Goal: Task Accomplishment & Management: Manage account settings

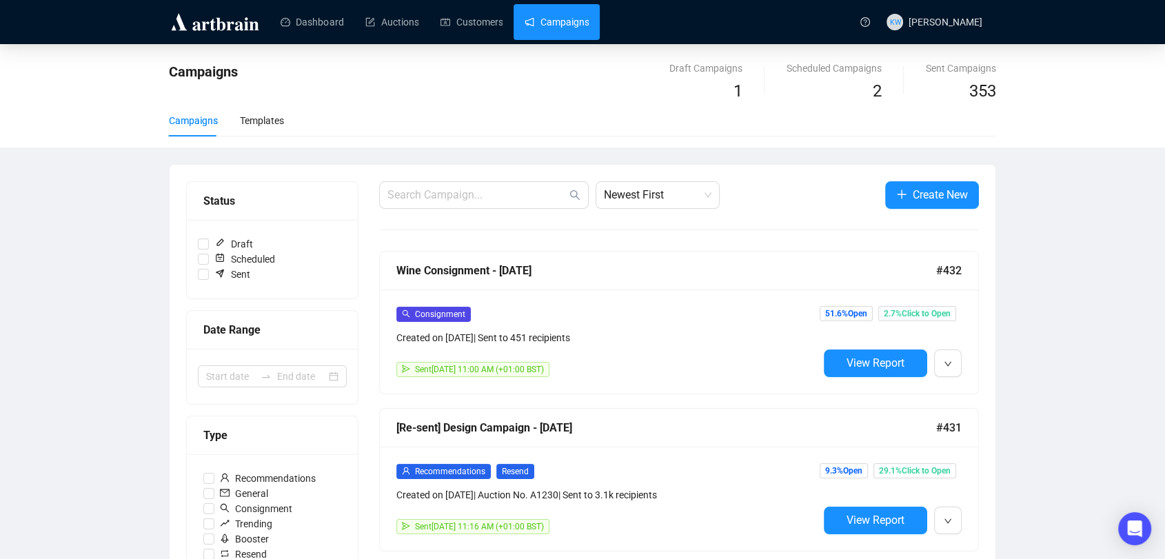
click at [485, 41] on div "Dashboard Auctions Customers Campaigns" at bounding box center [558, 21] width 587 height 43
click at [474, 28] on link "Customers" at bounding box center [471, 22] width 62 height 36
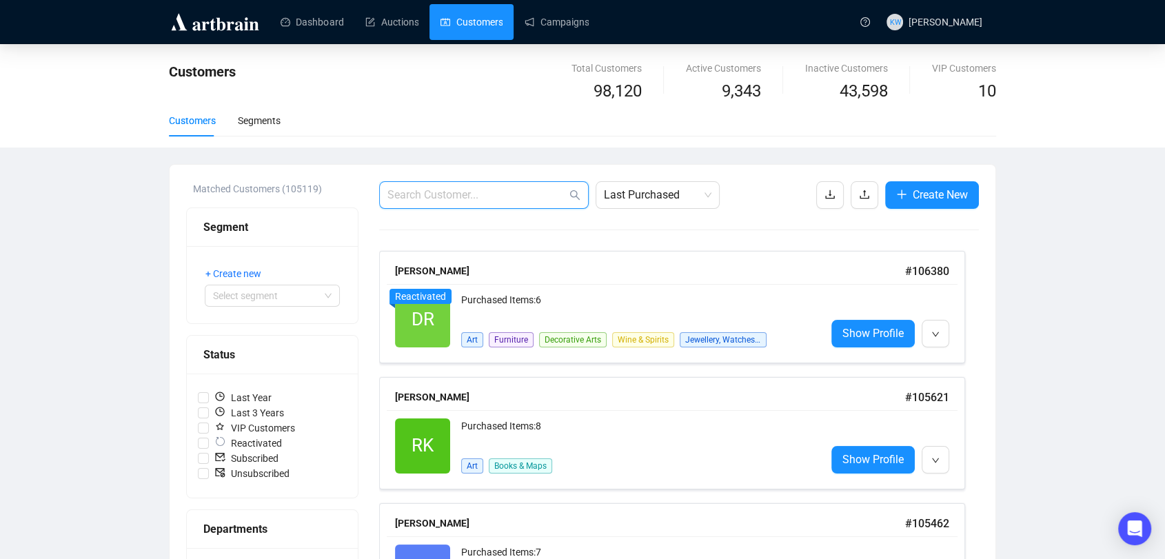
click at [430, 188] on input "text" at bounding box center [476, 195] width 179 height 17
paste input "info@gcphysiotherapy.co.uk"
type input "info@gcphysiotherapy.co.uk"
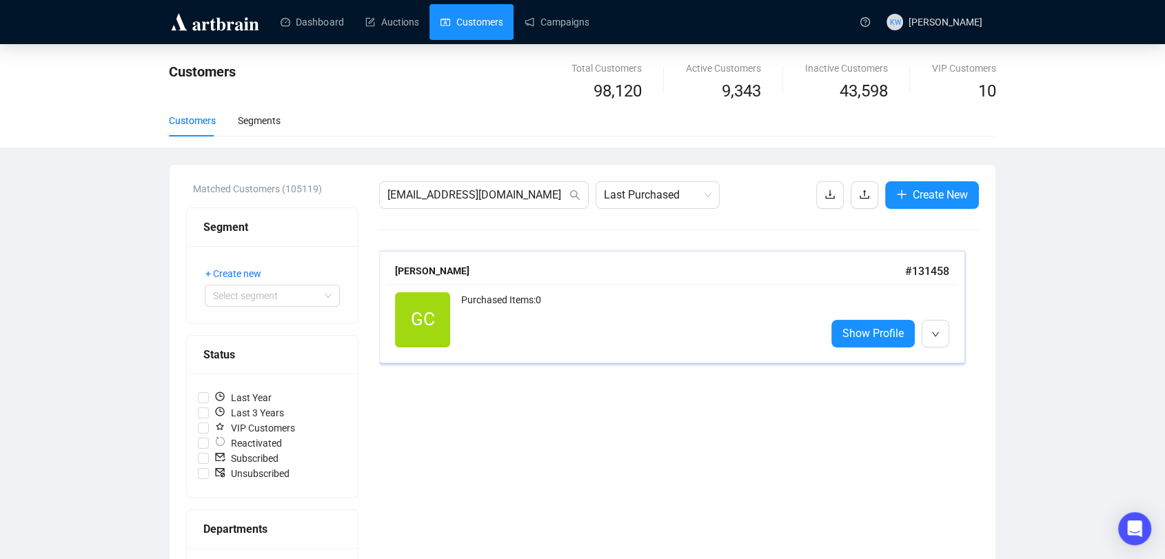
click at [511, 310] on div "Purchased Items: 0" at bounding box center [638, 319] width 354 height 55
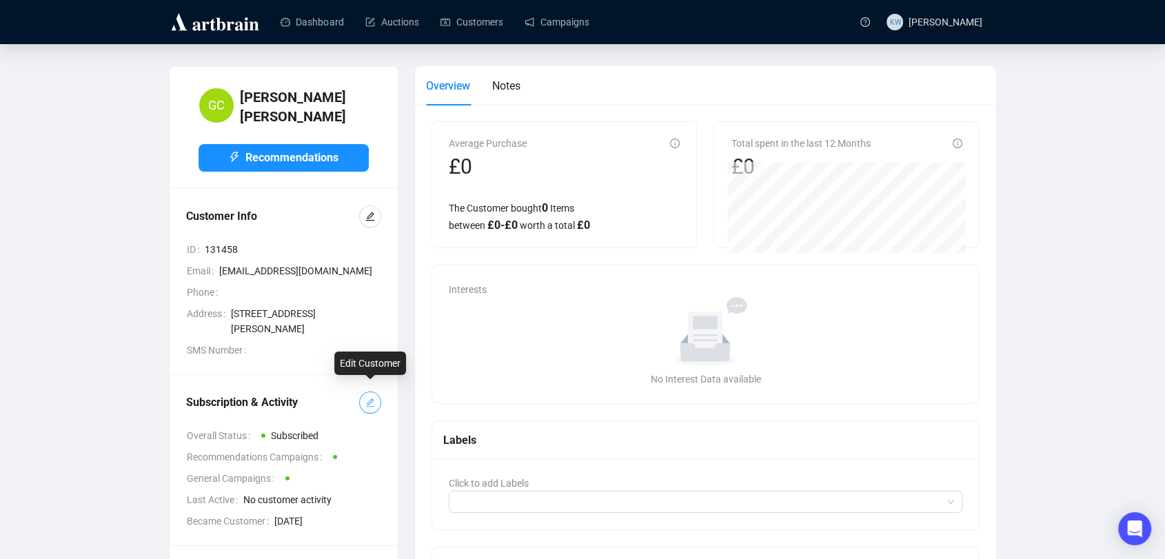
click at [375, 392] on button "button" at bounding box center [370, 403] width 22 height 22
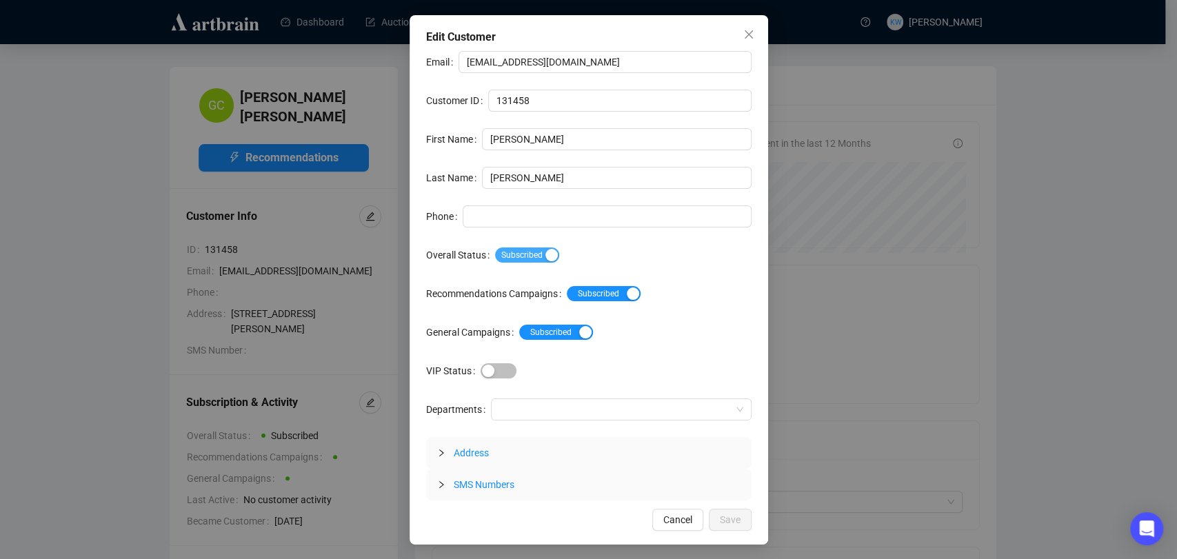
click at [538, 255] on span "Subscribed" at bounding box center [527, 254] width 64 height 15
click at [738, 516] on span "Save" at bounding box center [730, 519] width 21 height 15
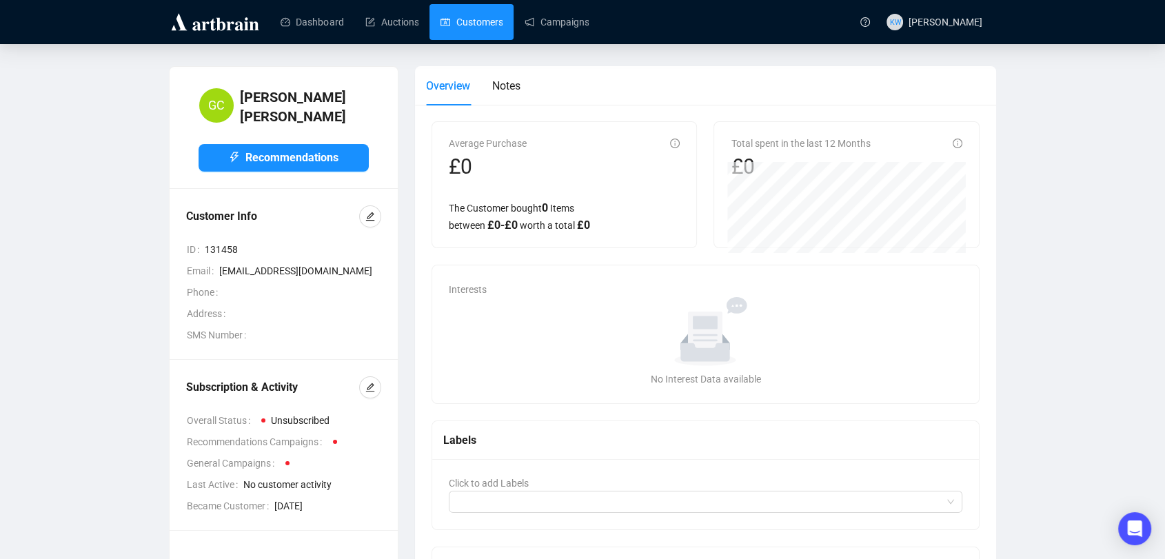
click at [490, 14] on link "Customers" at bounding box center [471, 22] width 62 height 36
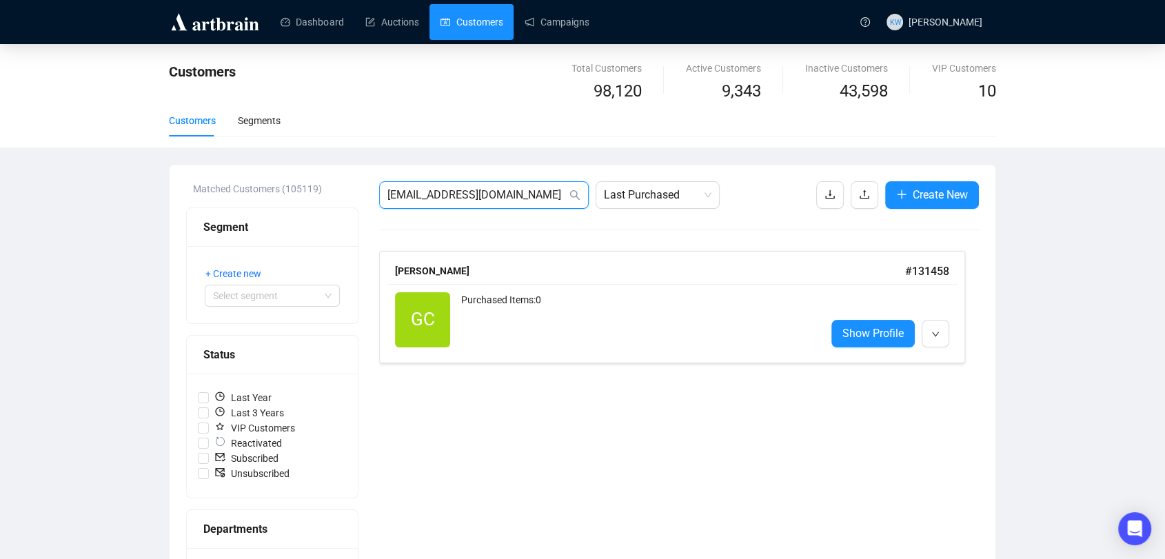
drag, startPoint x: 565, startPoint y: 198, endPoint x: 310, endPoint y: 175, distance: 256.1
paste input "jr9stephens@gmail.com"
type input "jr9stephens@gmail.com"
click at [612, 285] on div "JS Reactivated Purchased Items: 0 Show Profile" at bounding box center [672, 320] width 571 height 72
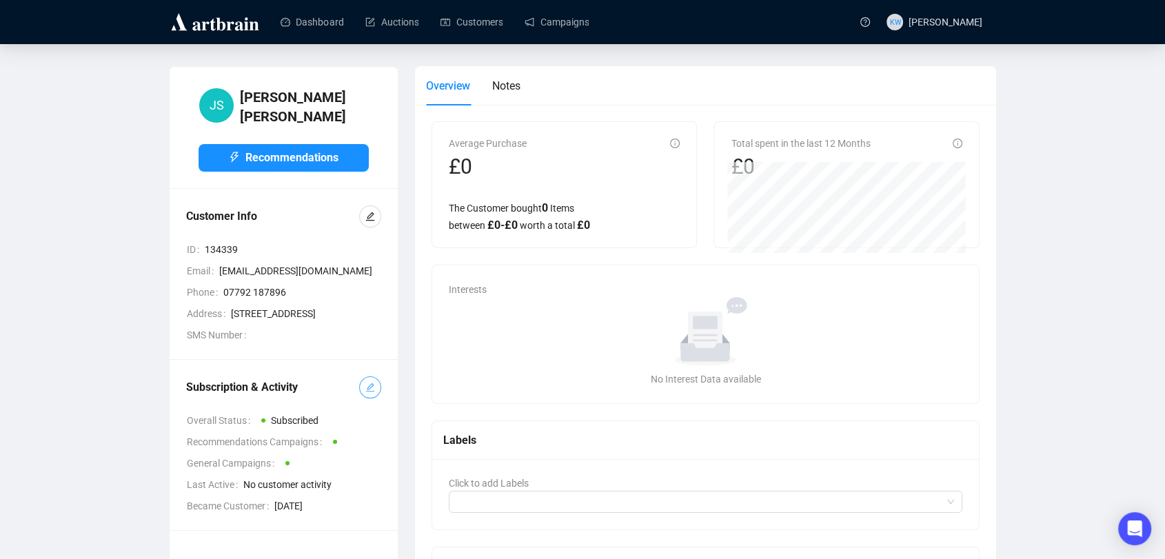
click at [367, 395] on span "button" at bounding box center [370, 387] width 10 height 15
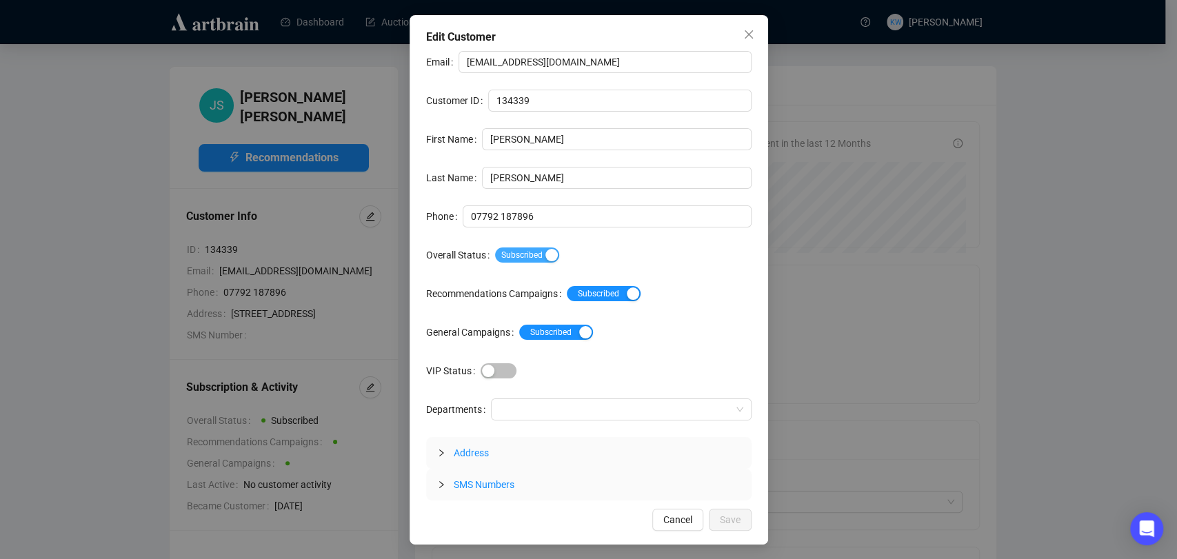
click at [536, 250] on span "Subscribed" at bounding box center [527, 254] width 64 height 15
click at [743, 516] on button "Save" at bounding box center [730, 520] width 43 height 22
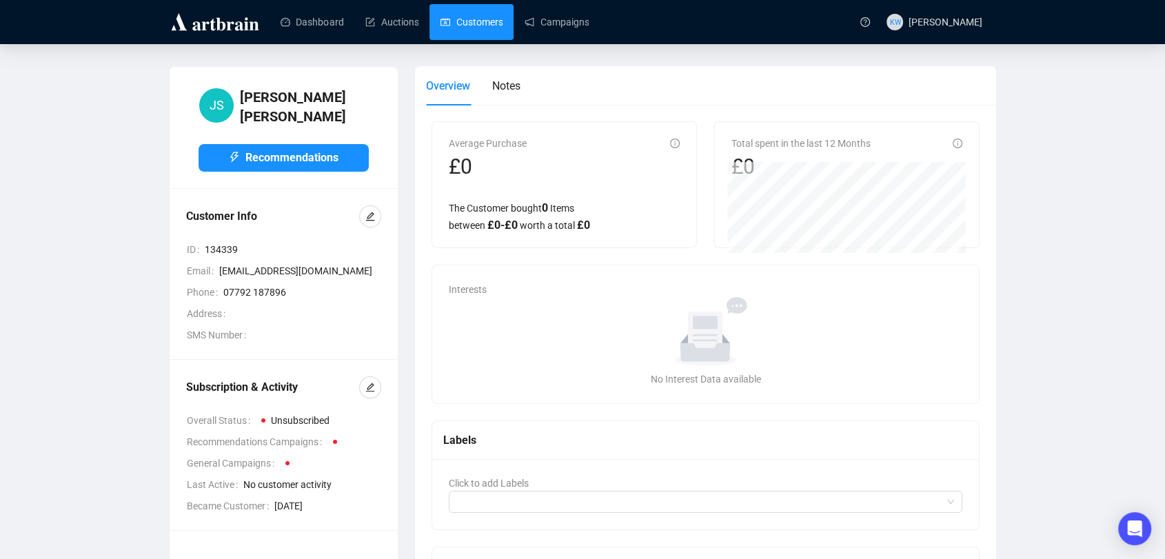
click at [469, 37] on link "Customers" at bounding box center [471, 22] width 62 height 36
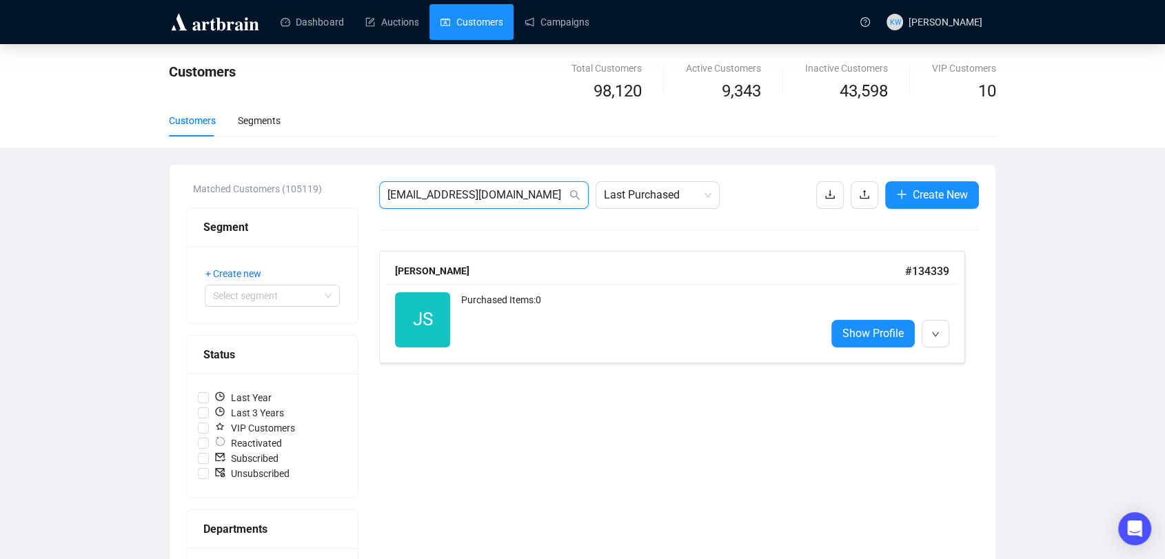
drag, startPoint x: 536, startPoint y: 198, endPoint x: 121, endPoint y: 156, distance: 417.1
click at [121, 156] on div "Customers Total Customers 98,120 Active Customers 9,343 Inactive Customers 43,5…" at bounding box center [582, 510] width 1165 height 933
paste input "markunderhill1@hot"
type input "markunderhill1@hotmail.com"
click at [478, 290] on div "MU Reactivated Purchased Items: 1 Decorative Arts Show Profile" at bounding box center [672, 320] width 571 height 72
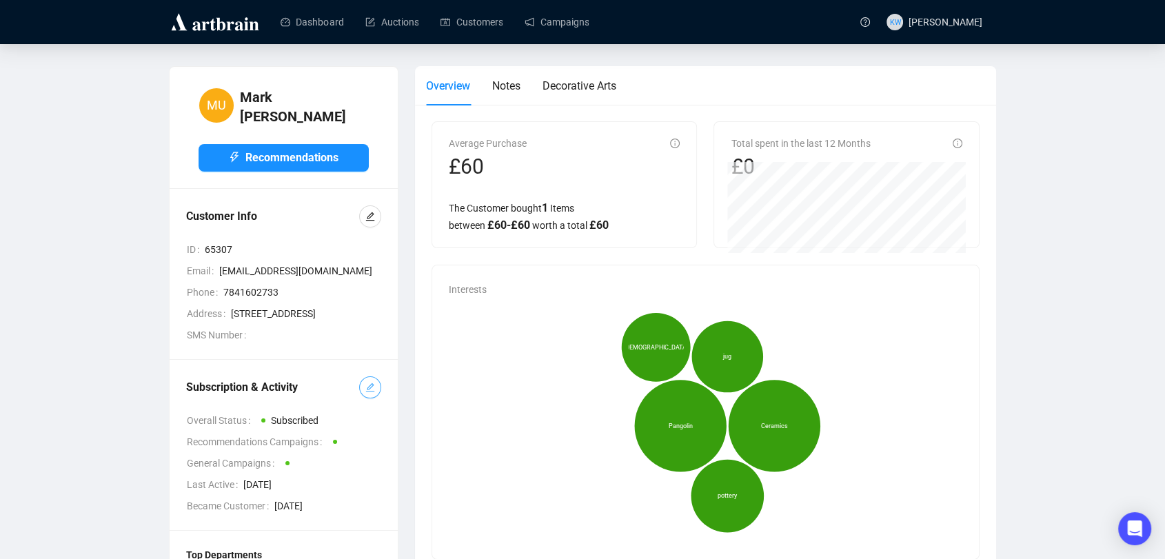
click at [372, 387] on span "button" at bounding box center [370, 387] width 10 height 15
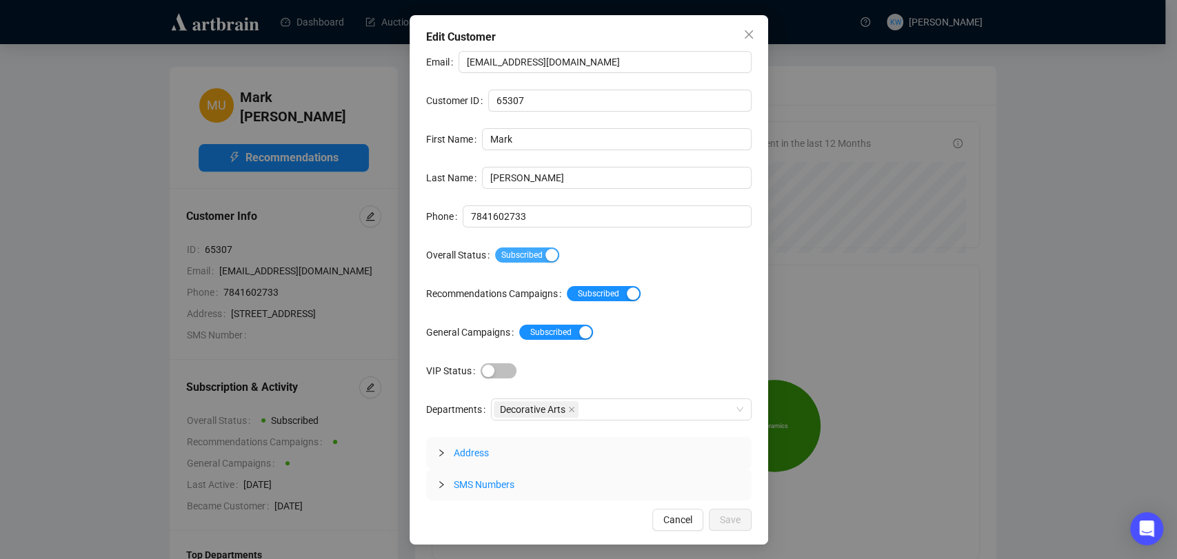
click at [547, 261] on span "Subscribed" at bounding box center [527, 254] width 64 height 15
click at [739, 514] on span "Save" at bounding box center [730, 519] width 21 height 15
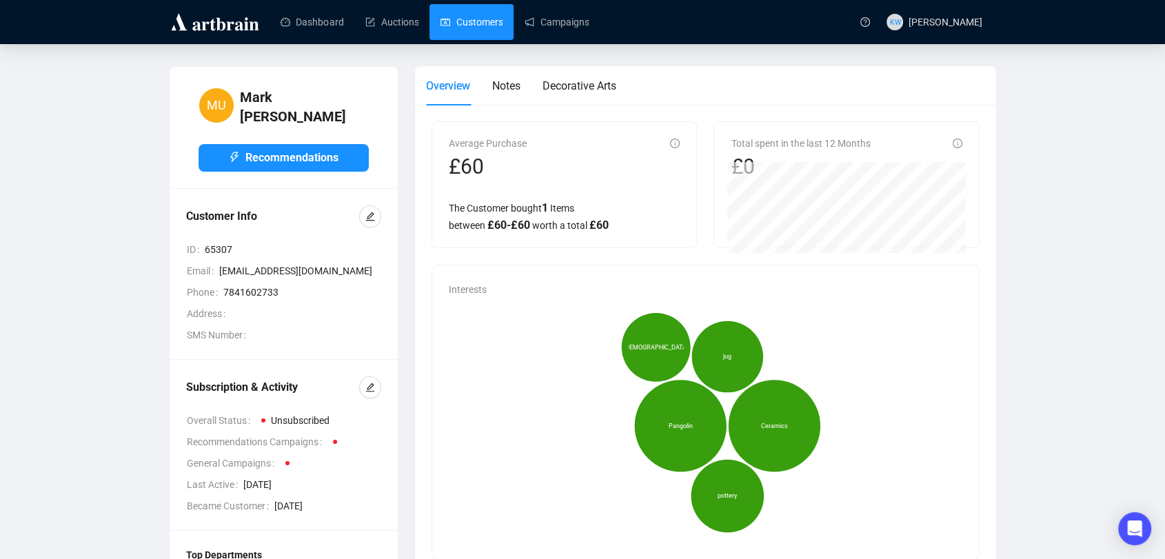
click at [488, 27] on link "Customers" at bounding box center [471, 22] width 62 height 36
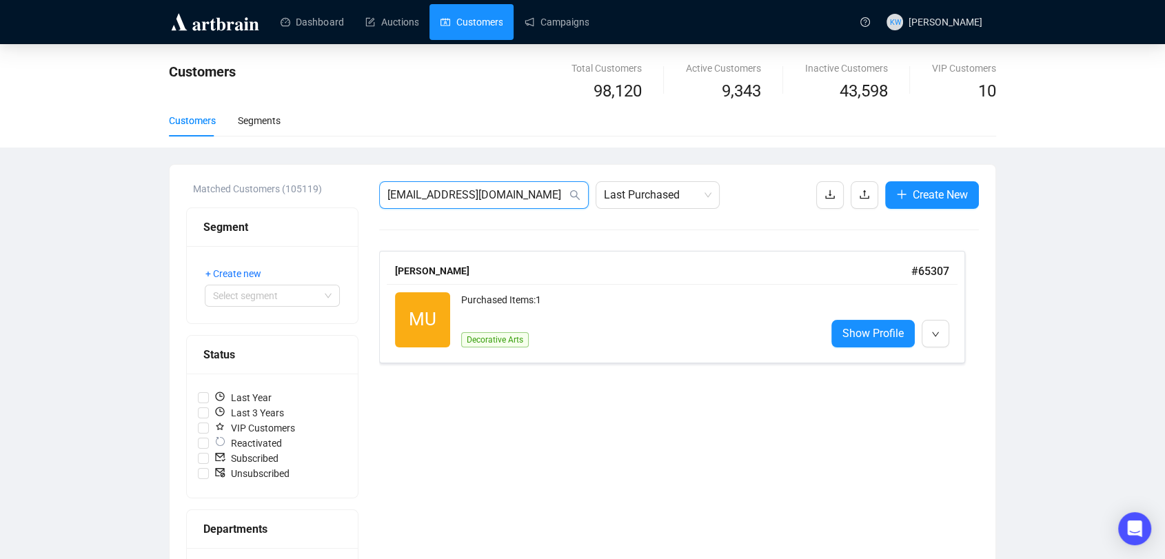
drag, startPoint x: 234, startPoint y: 163, endPoint x: 122, endPoint y: 148, distance: 112.6
click at [122, 148] on div "Customers Total Customers 98,120 Active Customers 9,343 Inactive Customers 43,5…" at bounding box center [582, 510] width 1165 height 933
paste input "ichael@hamletpd.co.uk"
type input "michael@hamletpd.co.uk"
click at [491, 276] on div "Michael Lichtig" at bounding box center [650, 270] width 510 height 15
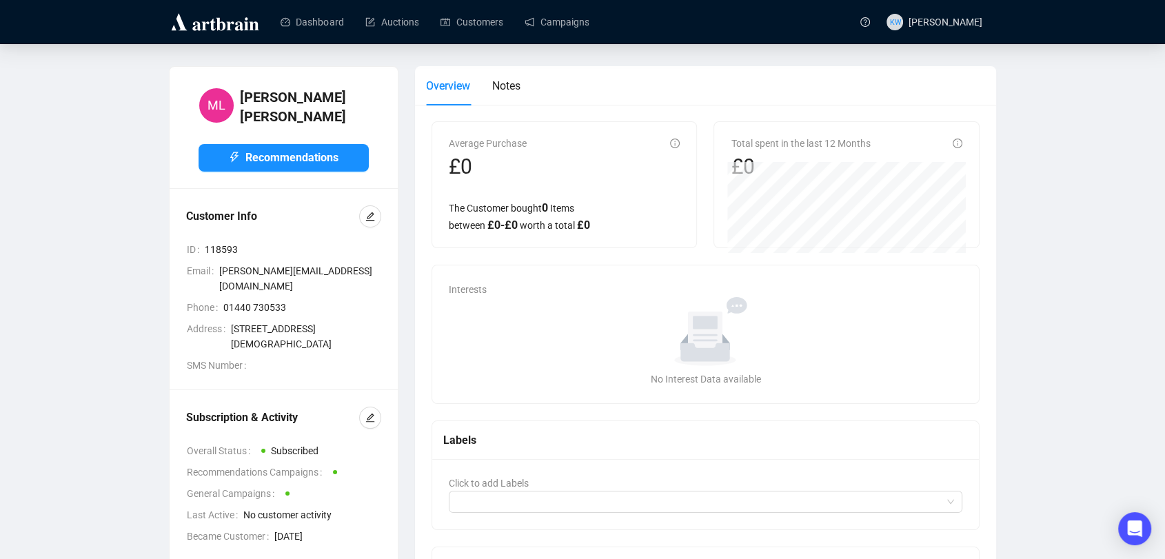
click at [376, 407] on div at bounding box center [370, 418] width 22 height 22
click at [375, 407] on button "button" at bounding box center [370, 418] width 22 height 22
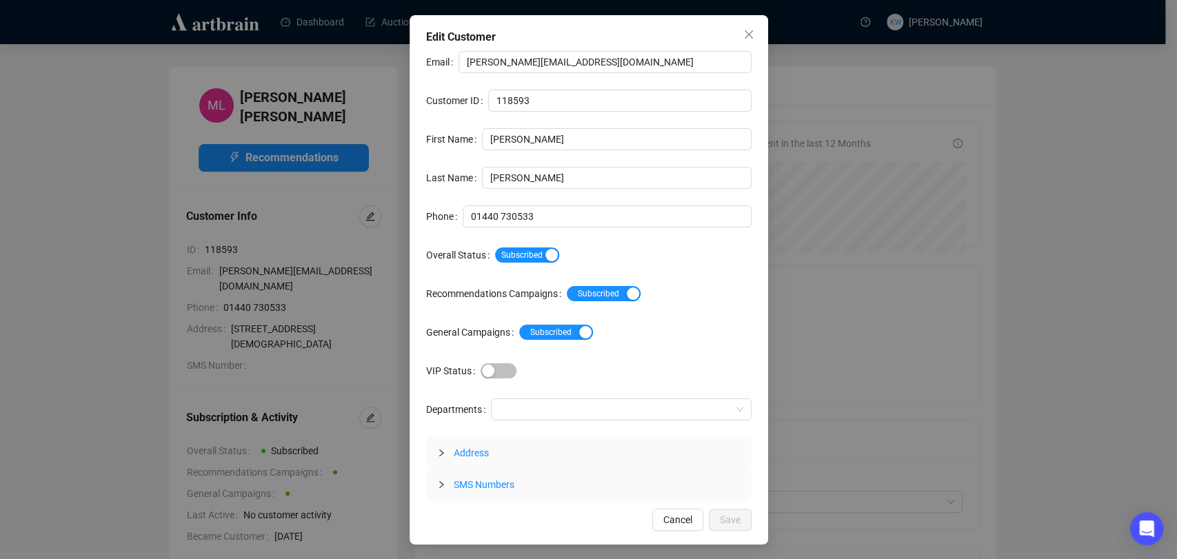
click at [503, 263] on div "Subscribed" at bounding box center [623, 255] width 256 height 22
click at [504, 255] on span "Subscribed" at bounding box center [527, 254] width 64 height 15
click at [722, 521] on span "Save" at bounding box center [730, 519] width 21 height 15
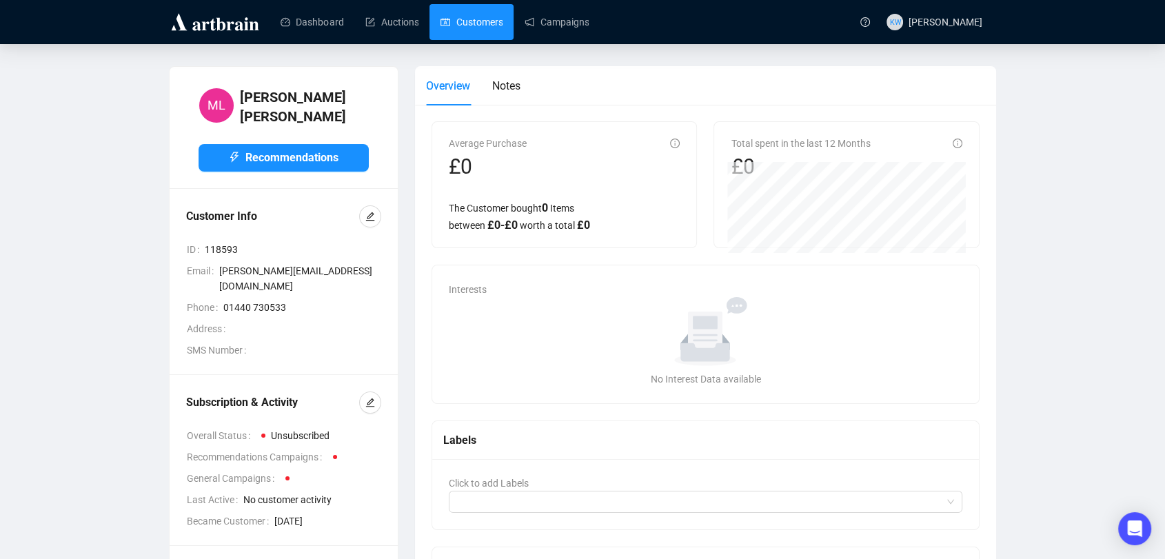
click at [488, 9] on link "Customers" at bounding box center [471, 22] width 62 height 36
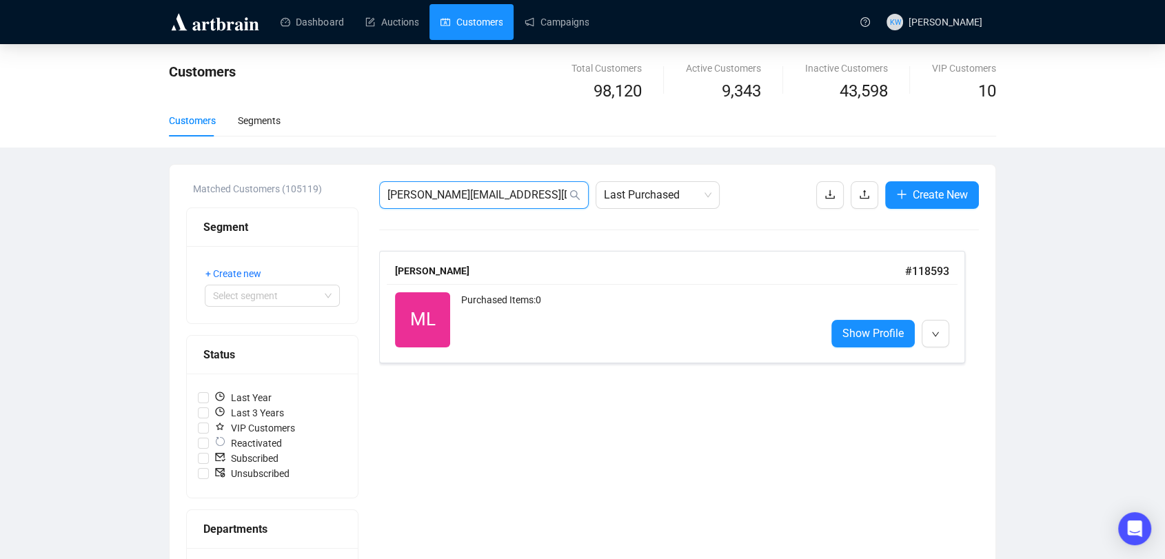
drag, startPoint x: 539, startPoint y: 195, endPoint x: 128, endPoint y: 167, distance: 412.5
click at [128, 167] on div "Customers Total Customers 98,120 Active Customers 9,343 Inactive Customers 43,5…" at bounding box center [582, 510] width 1165 height 933
paste input "natalie@mediumroom"
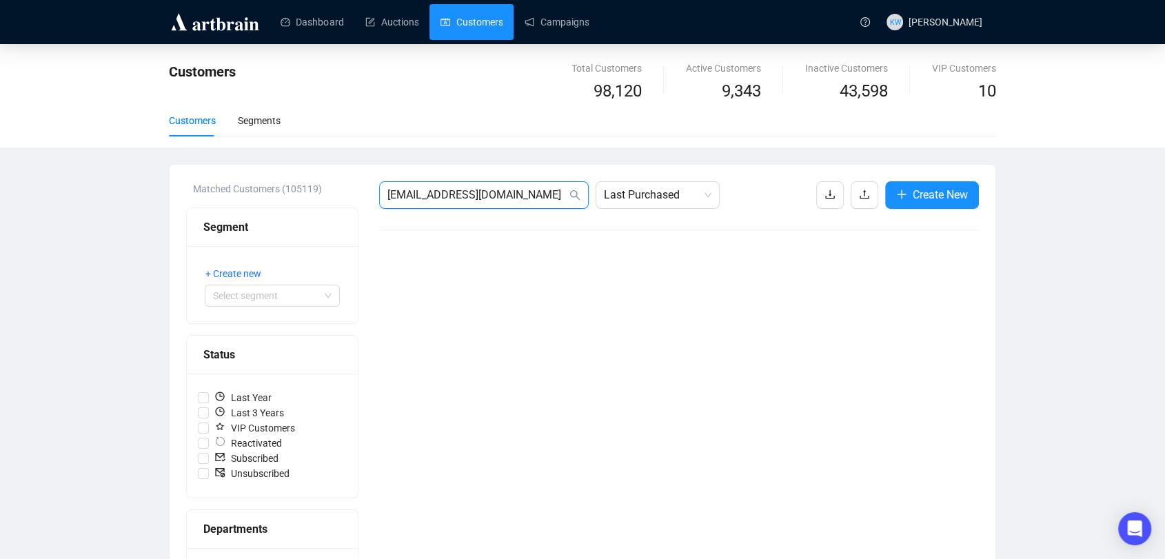
click at [540, 199] on input "natalie@mediumroom.co.uk" at bounding box center [476, 195] width 179 height 17
drag, startPoint x: 535, startPoint y: 201, endPoint x: 161, endPoint y: 184, distance: 374.7
click at [161, 184] on div "Customers Total Customers 98,120 Active Customers 9,343 Inactive Customers 43,5…" at bounding box center [582, 510] width 1165 height 933
paste input "tony_fitzgerald@btinternet.com"
type input "tony_fitzgerald@btinternet.com"
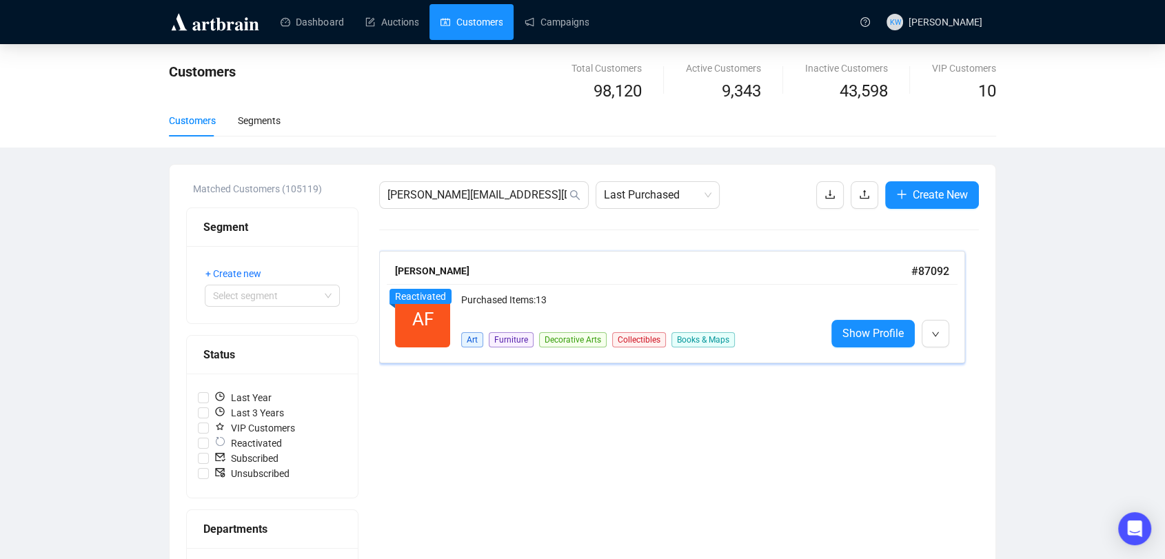
click at [566, 277] on div "Anthony Fitzgerald" at bounding box center [653, 270] width 516 height 15
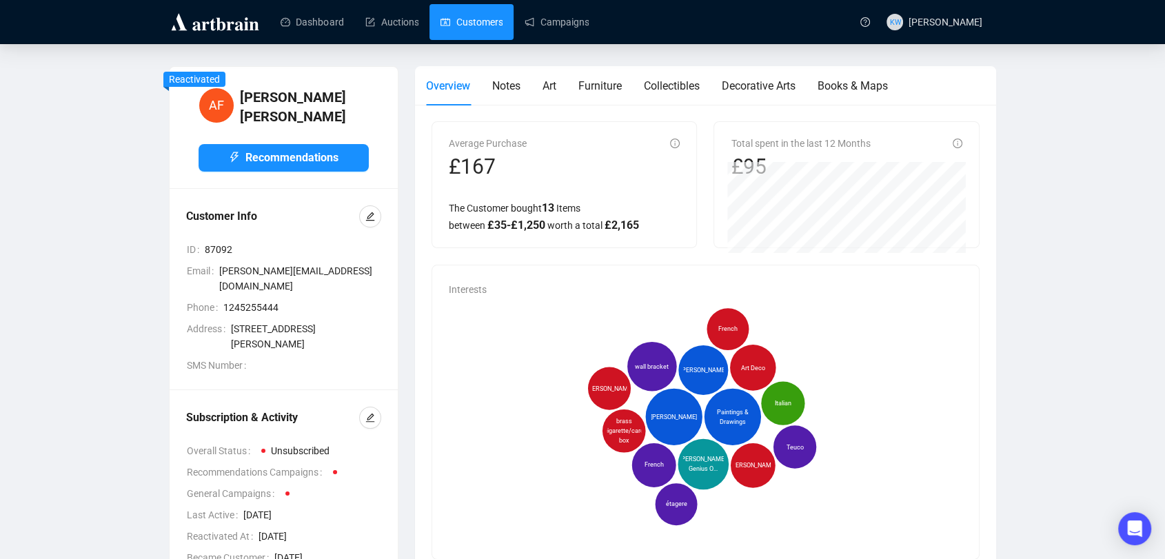
click at [472, 21] on link "Customers" at bounding box center [471, 22] width 62 height 36
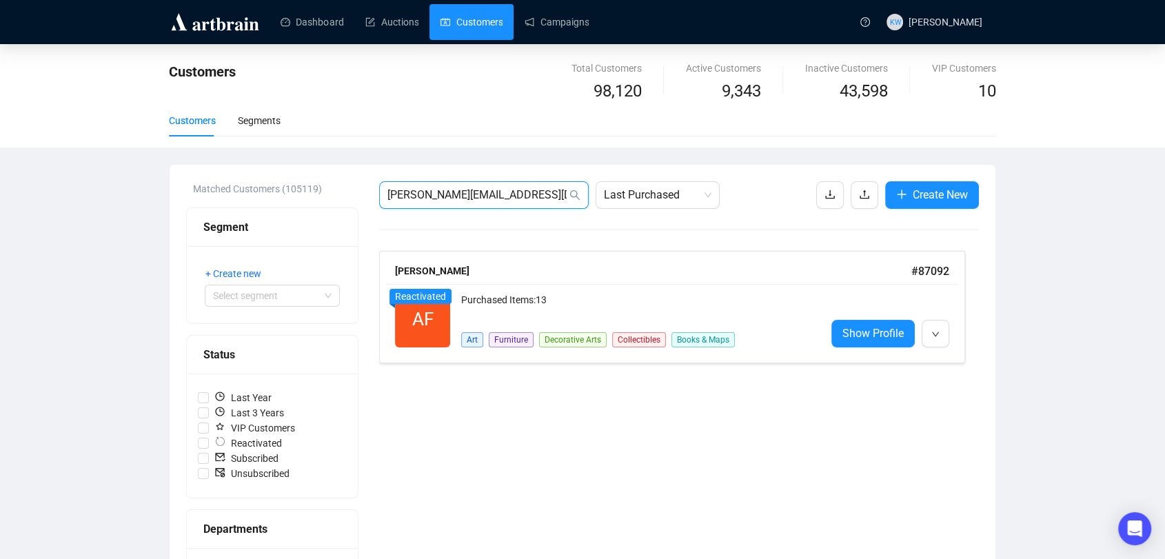
drag, startPoint x: 547, startPoint y: 199, endPoint x: 296, endPoint y: 199, distance: 250.9
paste input "francescaomeara"
type input "francescaomeara@btinternet.com"
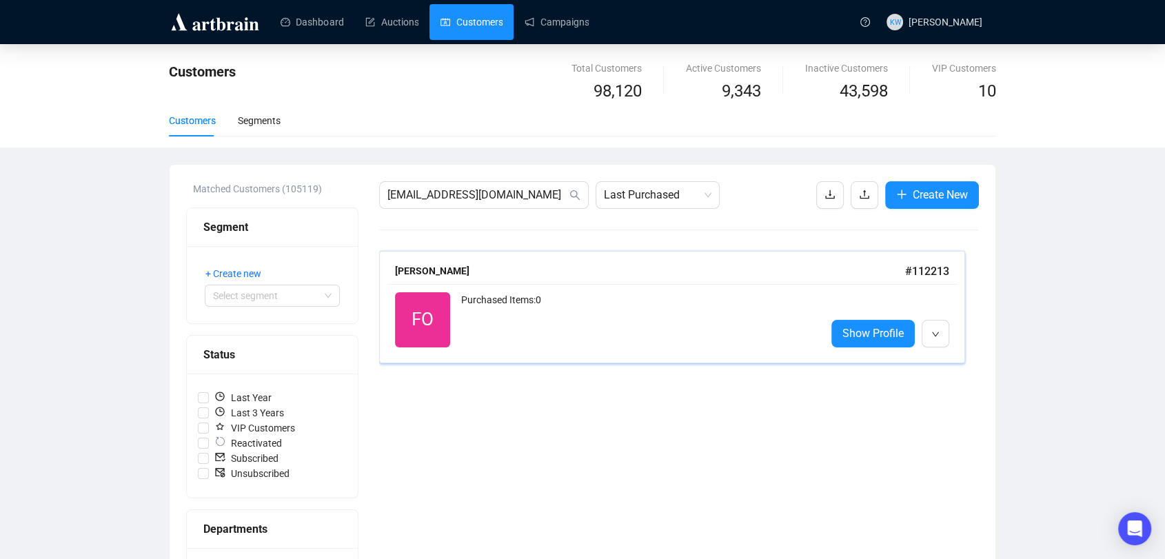
click at [469, 323] on div "Purchased Items: 0" at bounding box center [638, 319] width 354 height 55
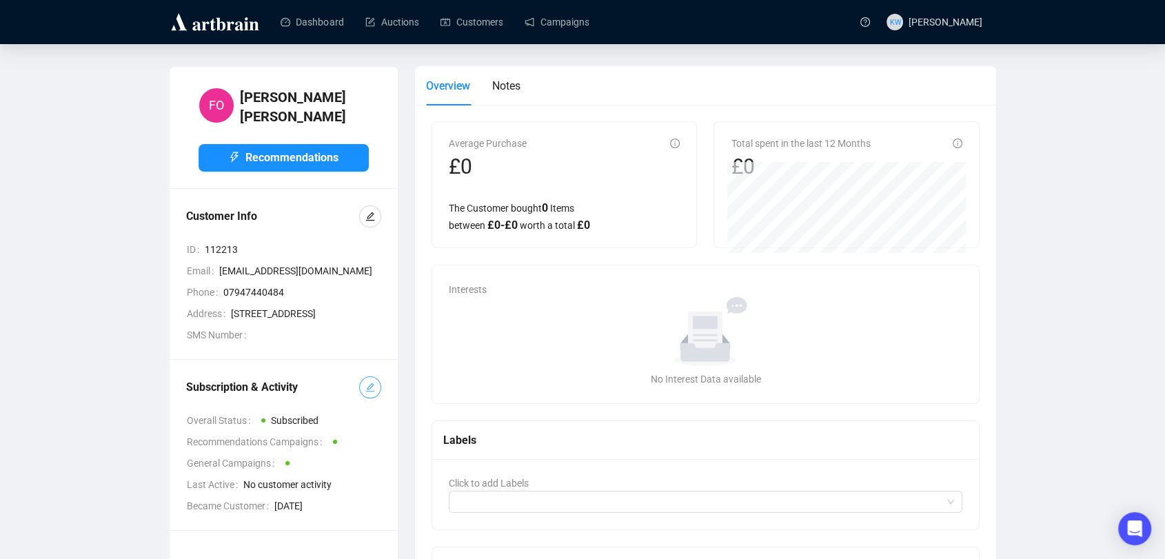
click at [377, 398] on button "button" at bounding box center [370, 387] width 22 height 22
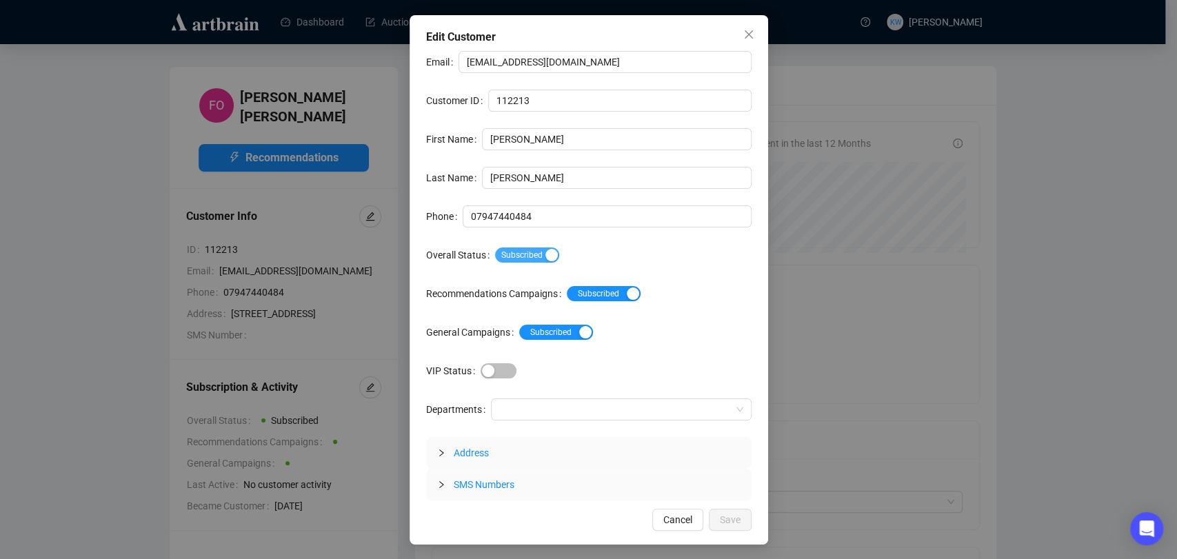
click at [520, 261] on span "Subscribed" at bounding box center [527, 254] width 64 height 15
click at [725, 512] on span "Save" at bounding box center [730, 519] width 21 height 15
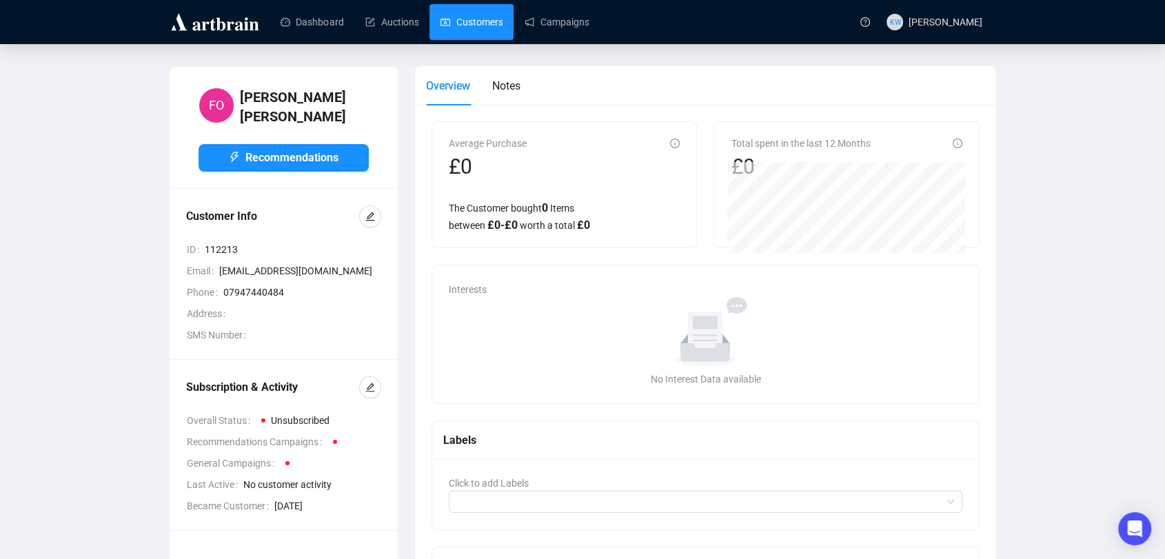
click at [471, 10] on link "Customers" at bounding box center [471, 22] width 62 height 36
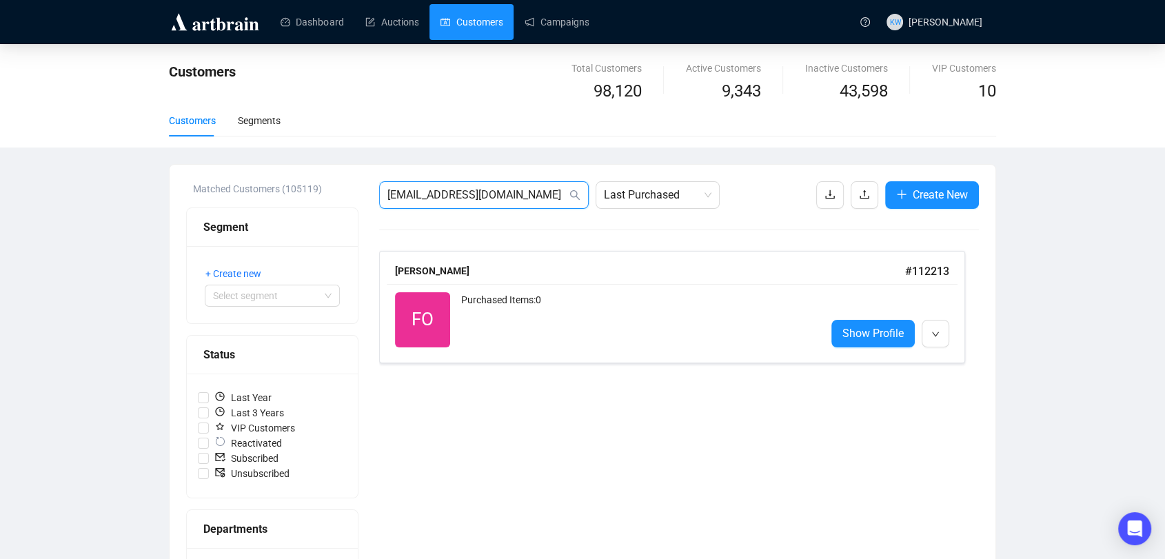
drag, startPoint x: 562, startPoint y: 189, endPoint x: 258, endPoint y: 168, distance: 304.7
paste input "jemima.webb@hotmail.co.uk"
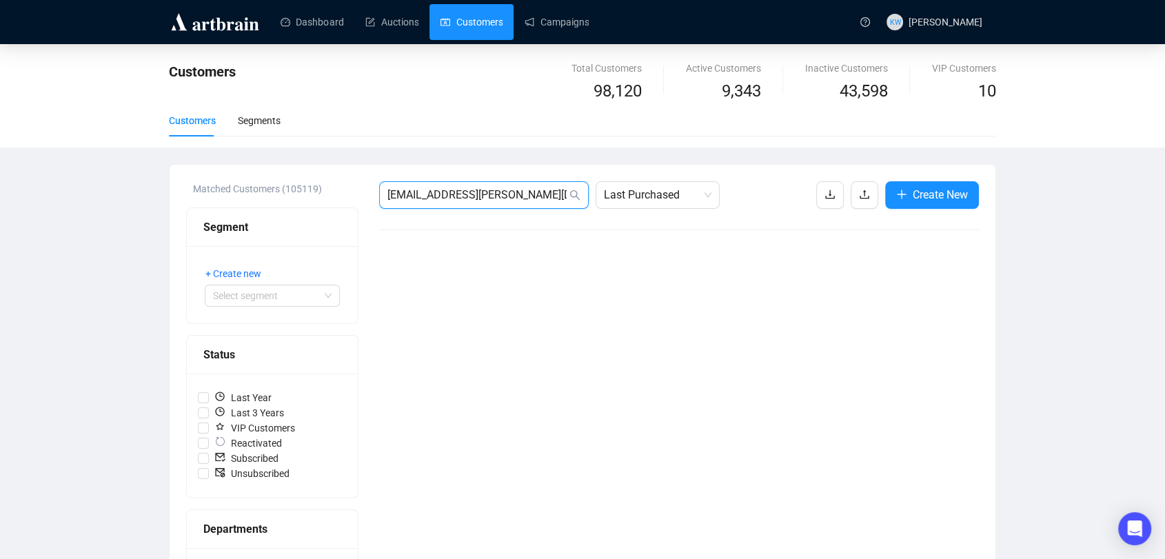
drag, startPoint x: 529, startPoint y: 202, endPoint x: 219, endPoint y: 173, distance: 311.5
paste input "Jennykingsley@mac.com"
drag, startPoint x: 526, startPoint y: 202, endPoint x: 225, endPoint y: 182, distance: 301.2
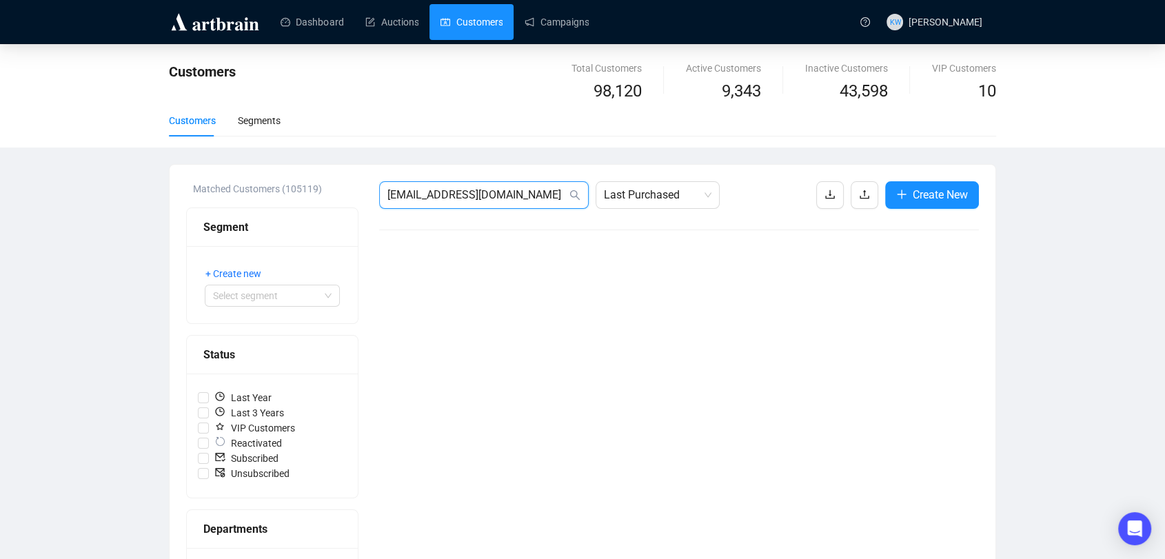
paste input "ken.loates@btinternet"
drag, startPoint x: 528, startPoint y: 194, endPoint x: 217, endPoint y: 184, distance: 311.1
paste input "timbeaumont@gmail"
type input "timbeaumont@gmail.com"
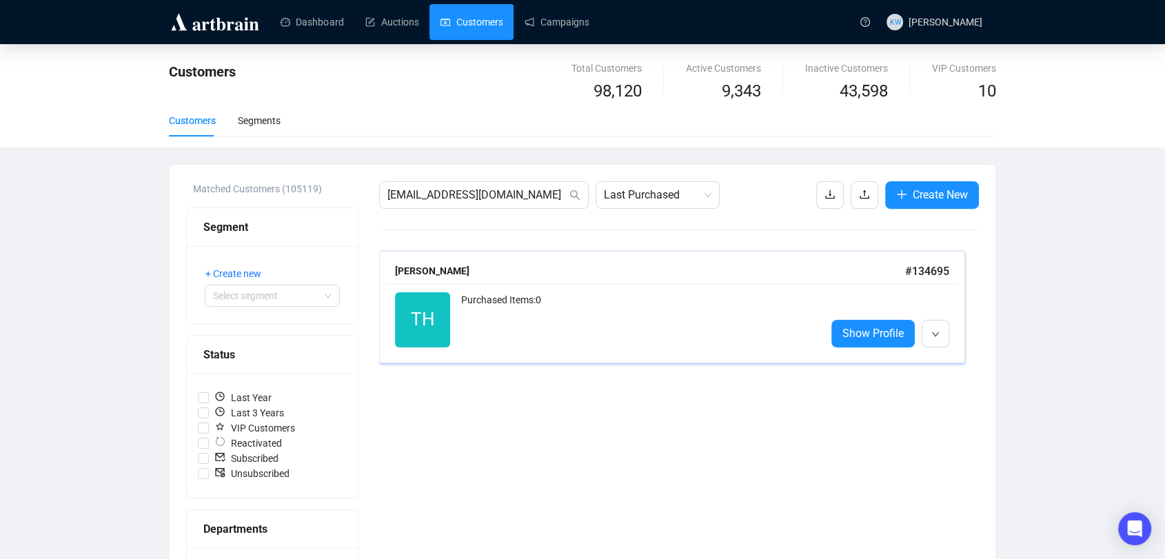
click at [450, 276] on div "Tim Hindmarch" at bounding box center [650, 270] width 510 height 15
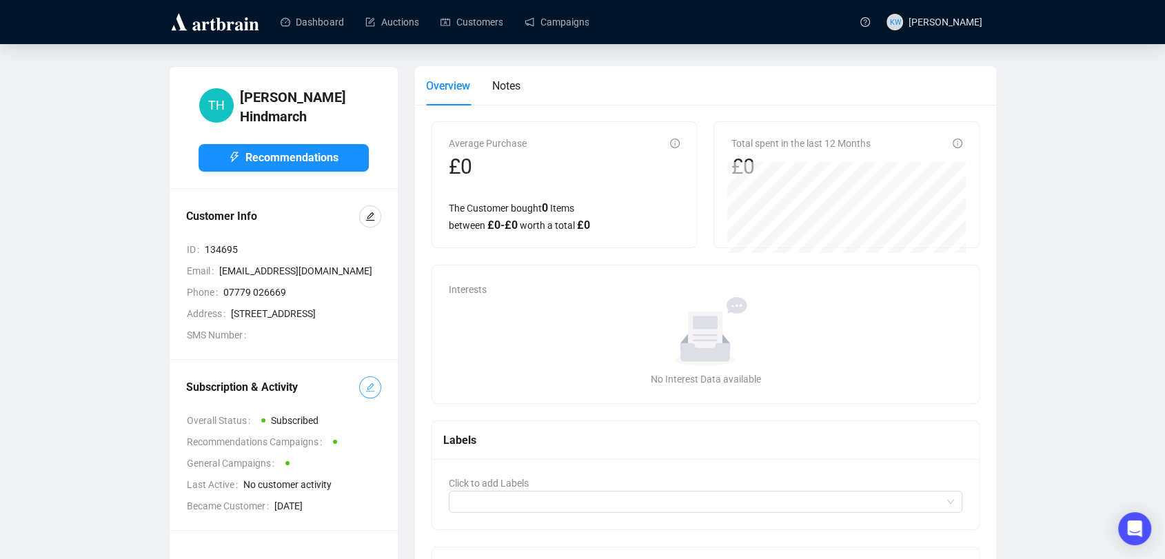
click at [366, 395] on span "button" at bounding box center [370, 387] width 10 height 15
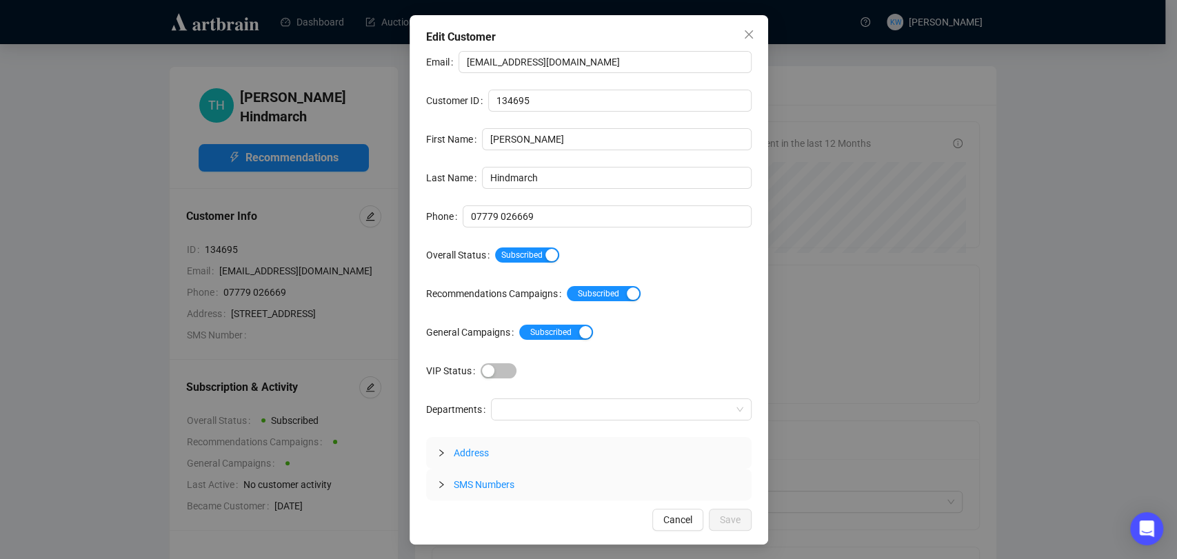
click at [512, 247] on div "Subscribed" at bounding box center [623, 255] width 256 height 16
click at [517, 251] on span "Subscribed" at bounding box center [527, 254] width 64 height 15
click at [740, 525] on button "Save" at bounding box center [730, 520] width 43 height 22
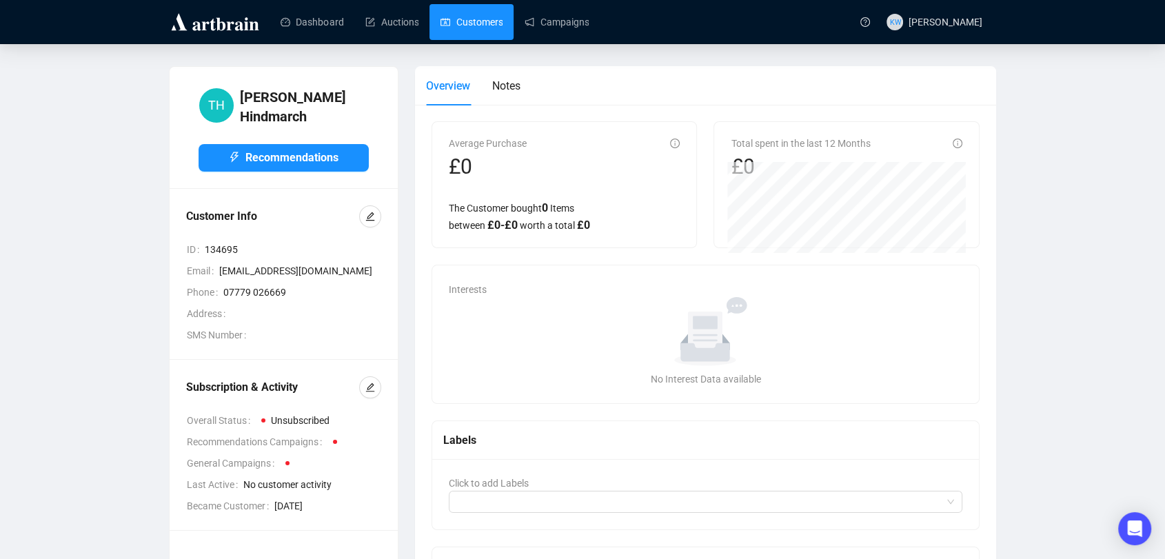
click at [488, 29] on link "Customers" at bounding box center [471, 22] width 62 height 36
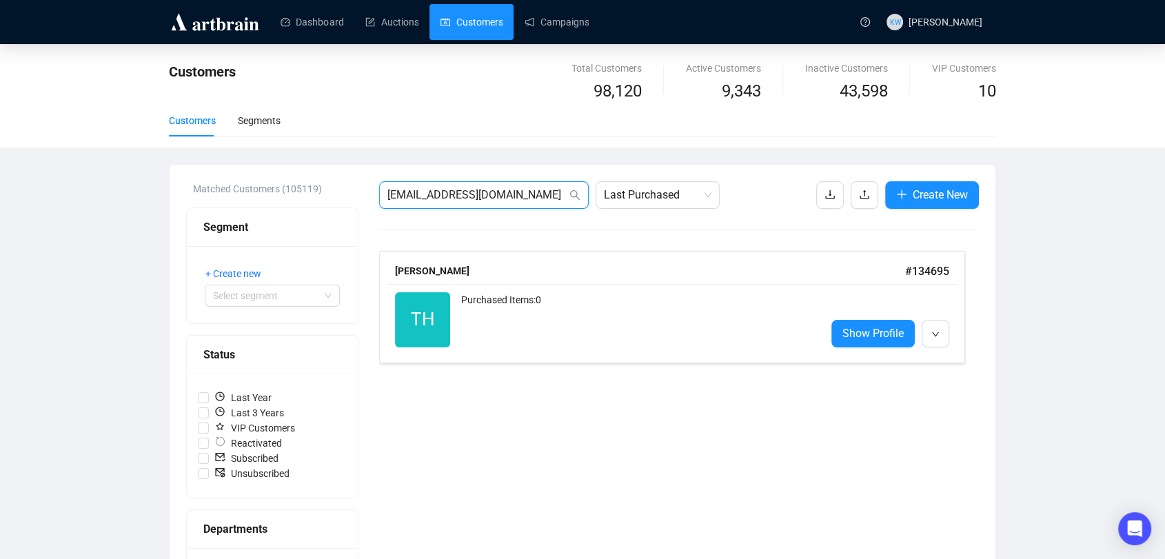
drag, startPoint x: 398, startPoint y: 179, endPoint x: 331, endPoint y: 180, distance: 66.9
paste input "Deborah.croucher26"
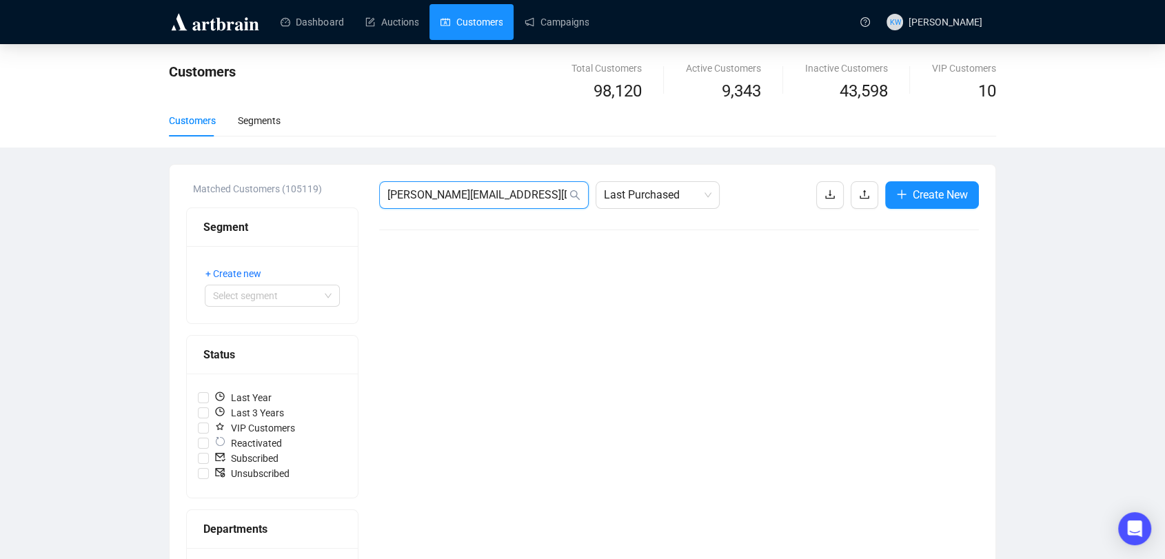
drag, startPoint x: 546, startPoint y: 194, endPoint x: 78, endPoint y: 134, distance: 471.9
click at [78, 134] on div "Customers Total Customers 98,120 Active Customers 9,343 Inactive Customers 43,5…" at bounding box center [582, 510] width 1165 height 933
paste input "hallanne777@outlook"
type input "hallanne777@outlook.com"
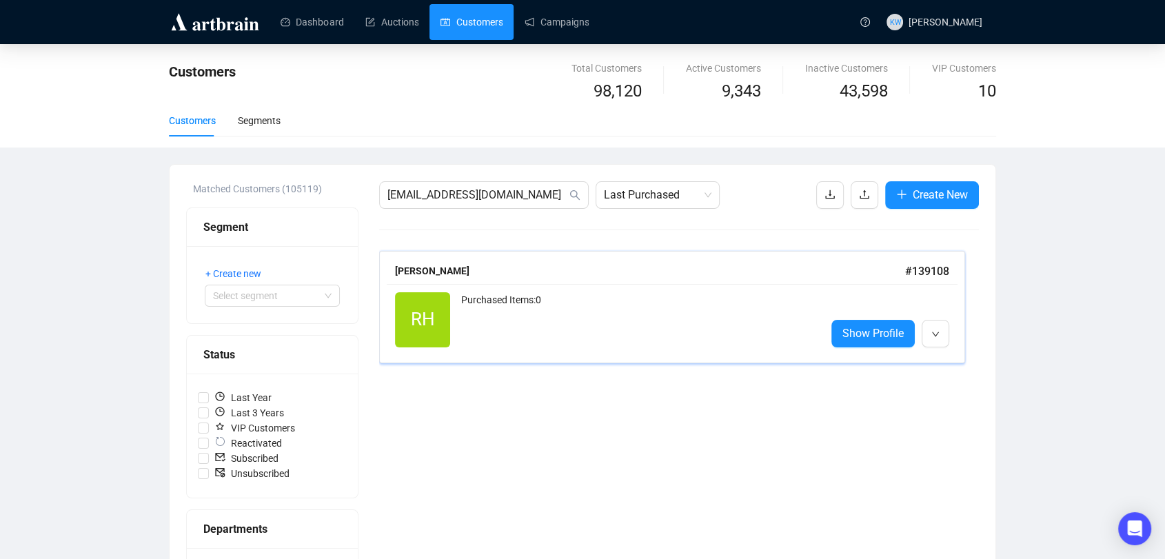
click at [573, 310] on div "Purchased Items: 0" at bounding box center [638, 319] width 354 height 55
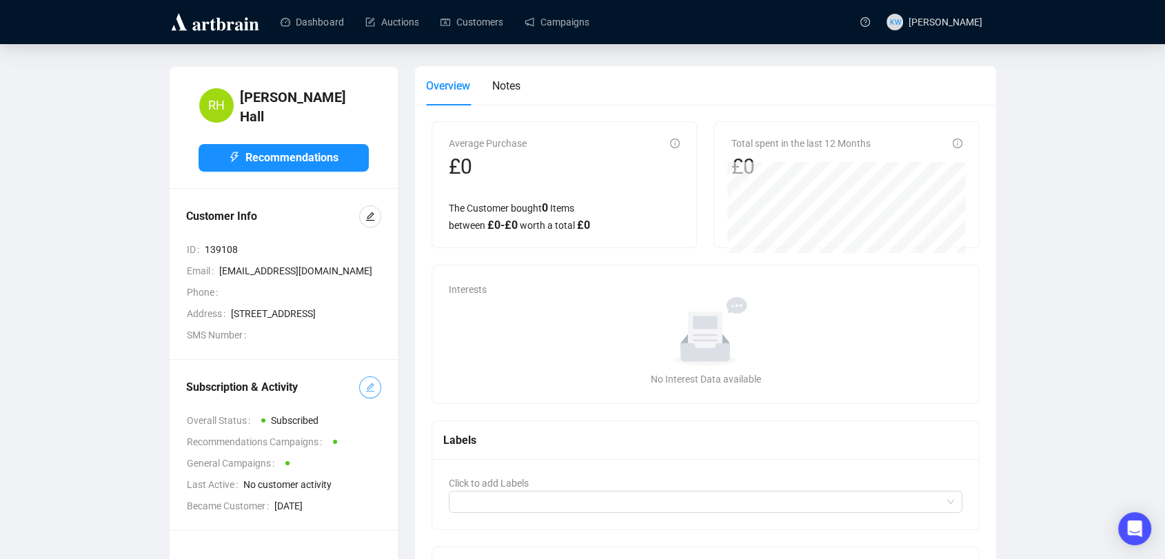
click at [367, 392] on icon "edit" at bounding box center [370, 388] width 10 height 10
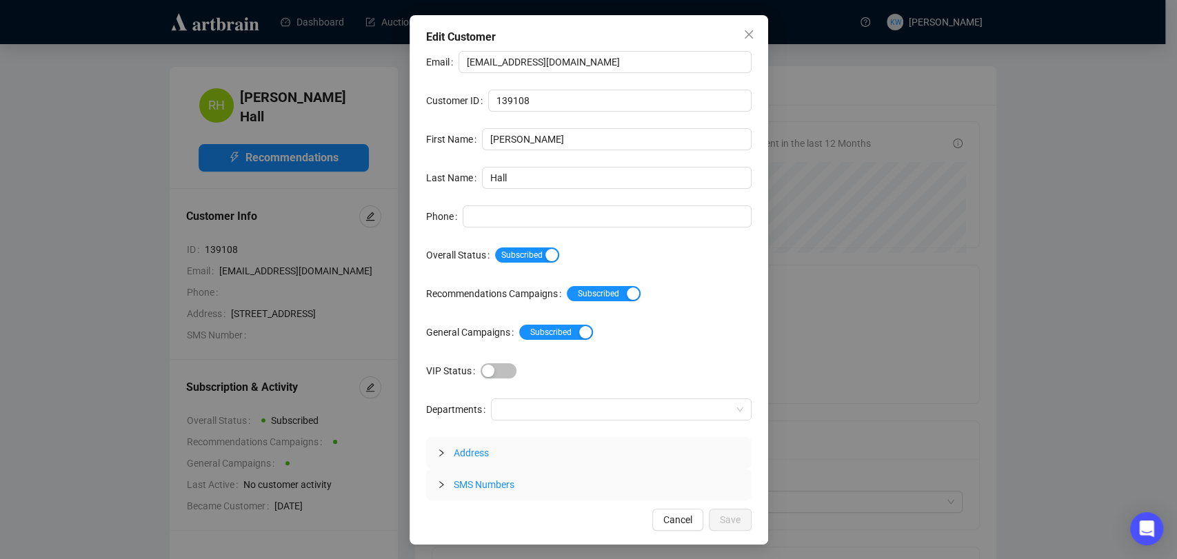
click at [520, 267] on div "Email hallanne777@outlook.com Customer ID 139108 First Name Robert Last Name Ha…" at bounding box center [588, 275] width 325 height 449
click at [518, 263] on div "Subscribed" at bounding box center [623, 255] width 256 height 22
click at [518, 260] on span "Subscribed" at bounding box center [527, 254] width 64 height 15
click at [730, 520] on span "Save" at bounding box center [730, 519] width 21 height 15
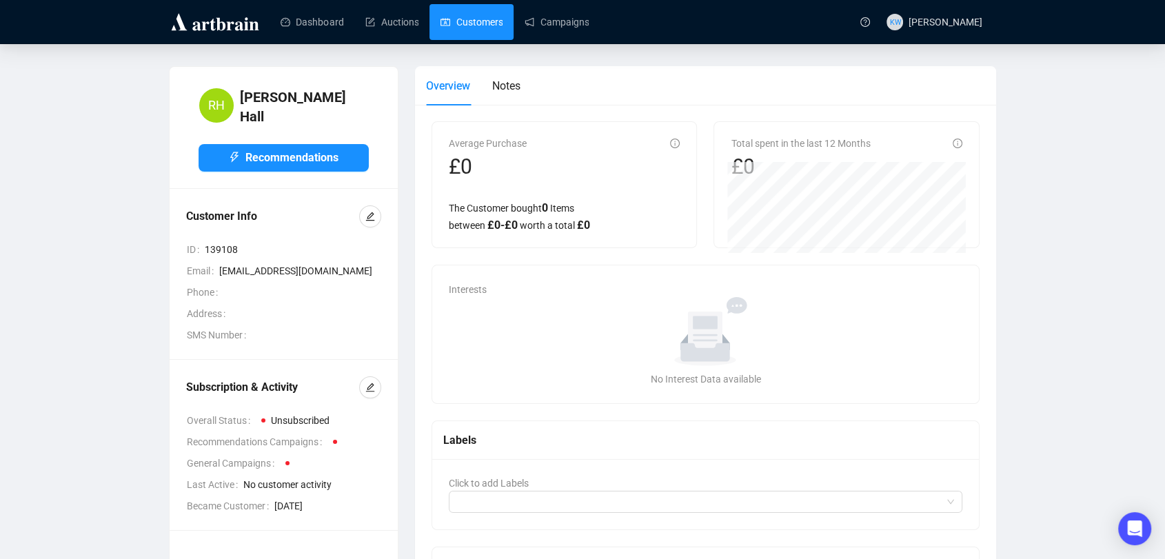
click at [474, 23] on link "Customers" at bounding box center [471, 22] width 62 height 36
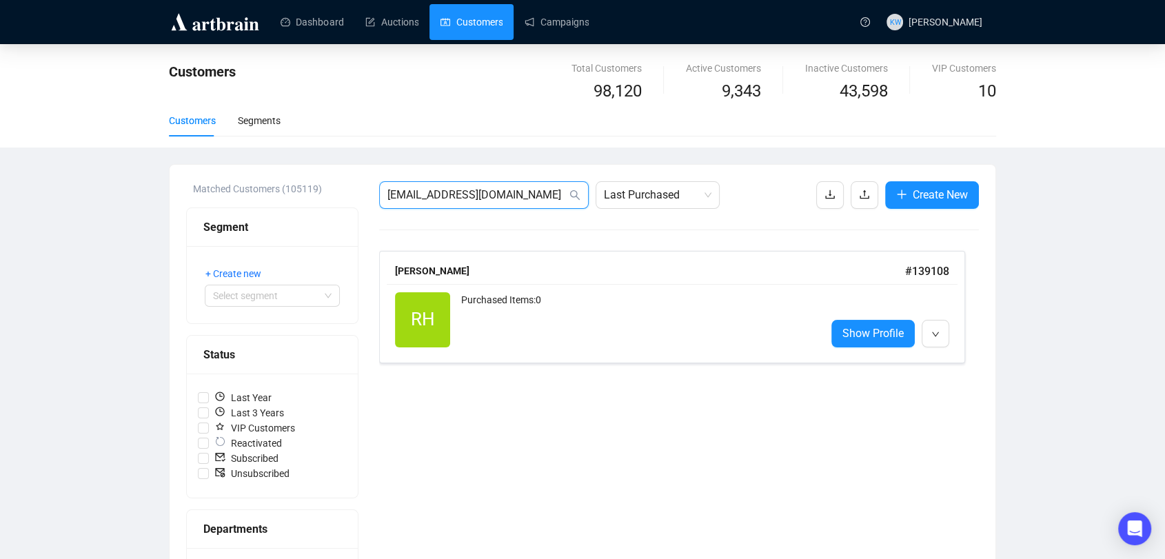
drag, startPoint x: 536, startPoint y: 196, endPoint x: 251, endPoint y: 141, distance: 290.1
click at [251, 141] on div "Customers Total Customers 98,120 Active Customers 9,343 Inactive Customers 43,5…" at bounding box center [582, 510] width 1165 height 933
paste input "paulonetwothree@gmail"
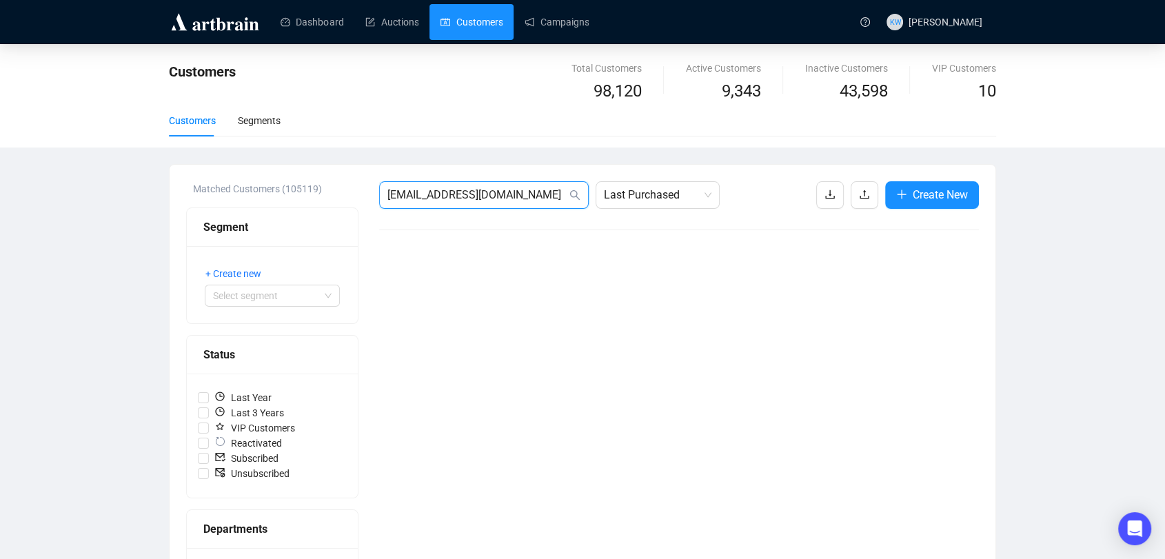
drag, startPoint x: 545, startPoint y: 193, endPoint x: 67, endPoint y: 154, distance: 479.3
click at [67, 154] on div "Customers Total Customers 98,120 Active Customers 9,343 Inactive Customers 43,5…" at bounding box center [582, 510] width 1165 height 933
paste input "White_linen_64@yahoo.co.uk"
type input "White_linen_64@yahoo.co.uk"
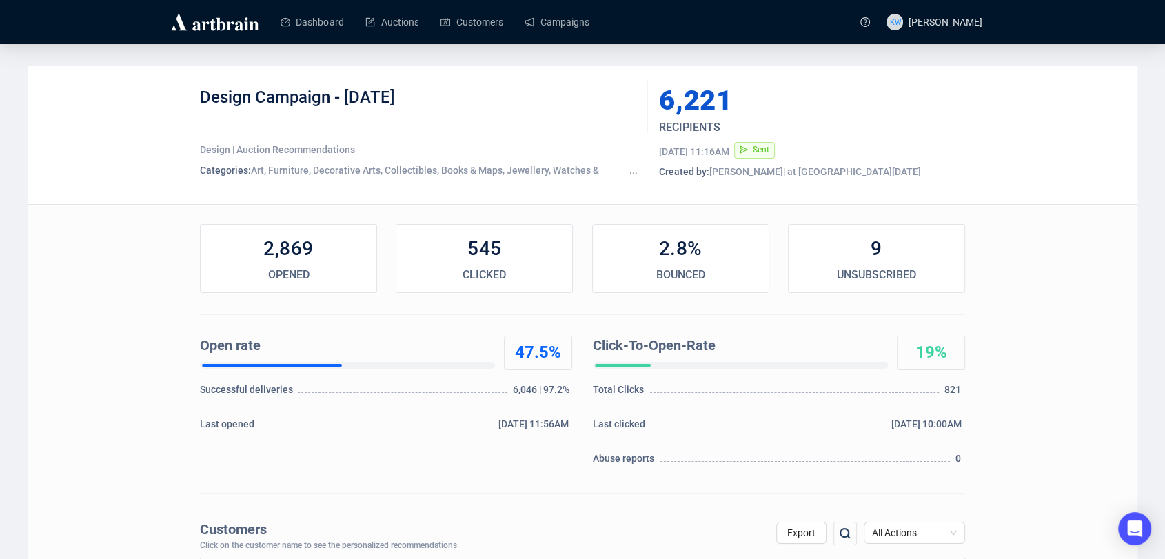
scroll to position [173, 0]
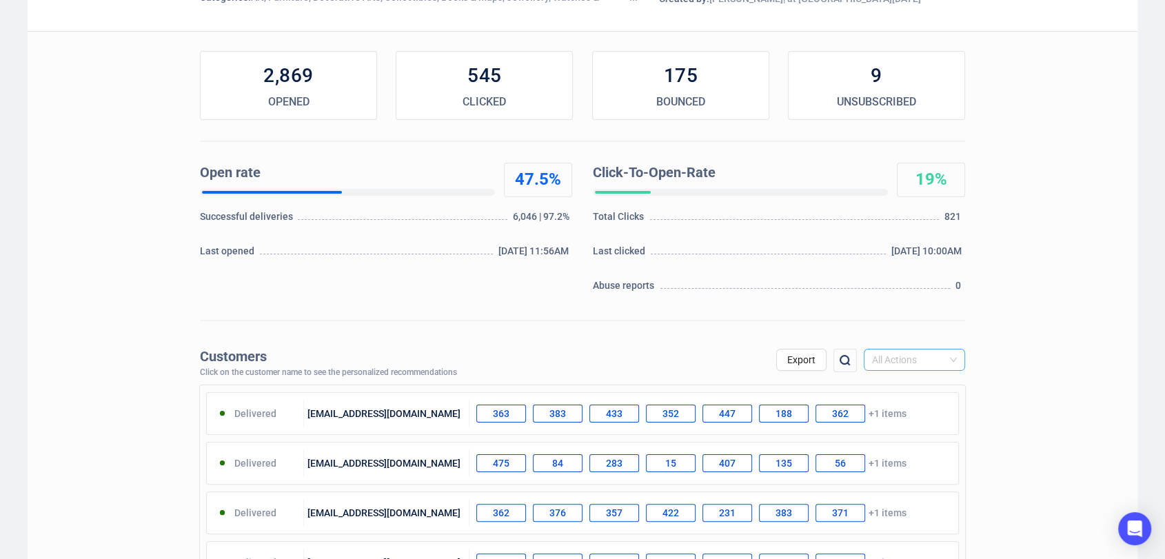
click at [911, 358] on span "All Actions" at bounding box center [914, 359] width 85 height 21
click at [908, 475] on div "Unsubscribe" at bounding box center [914, 475] width 79 height 15
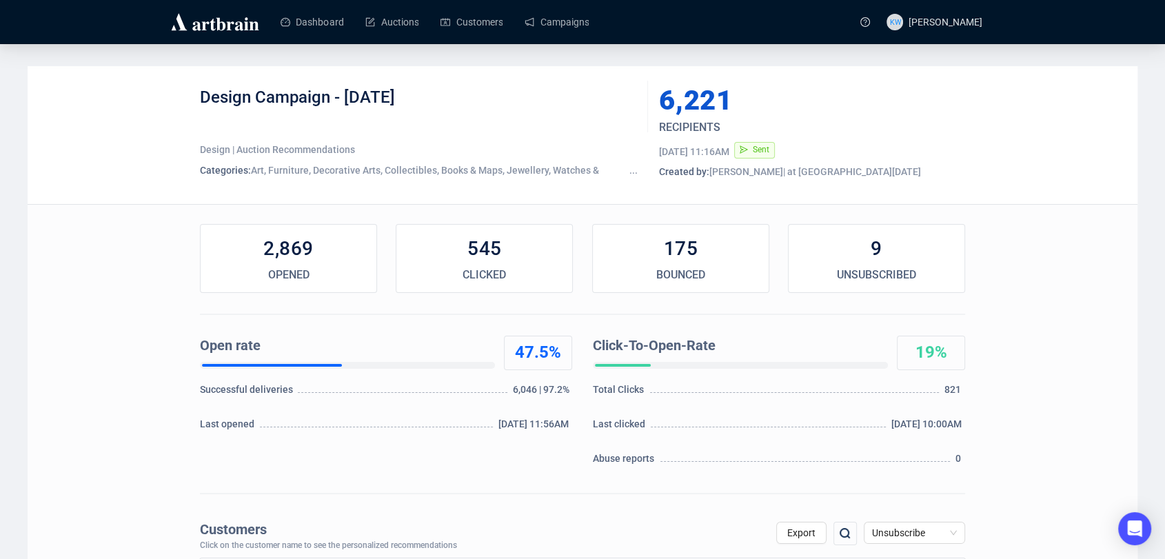
drag, startPoint x: 471, startPoint y: 103, endPoint x: 181, endPoint y: 93, distance: 291.1
click at [181, 93] on div "Design Campaign - October 2025 Design | Auction Recommendations Categories: Art…" at bounding box center [583, 135] width 1110 height 138
copy div "Design Campaign - October 2025"
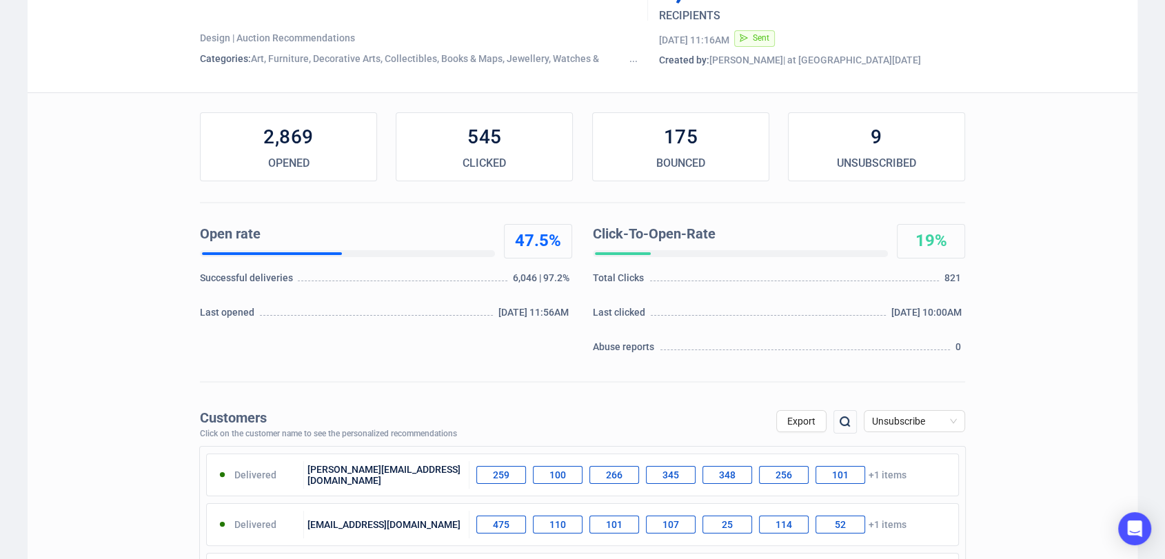
scroll to position [110, 0]
click at [802, 428] on button "Export" at bounding box center [801, 423] width 50 height 22
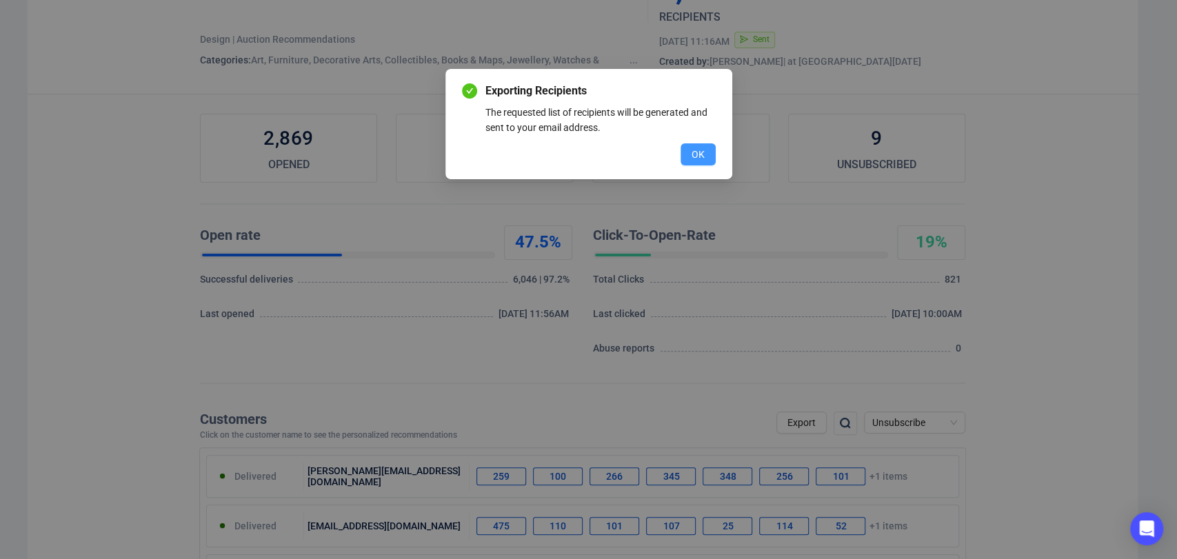
click at [708, 159] on button "OK" at bounding box center [697, 154] width 35 height 22
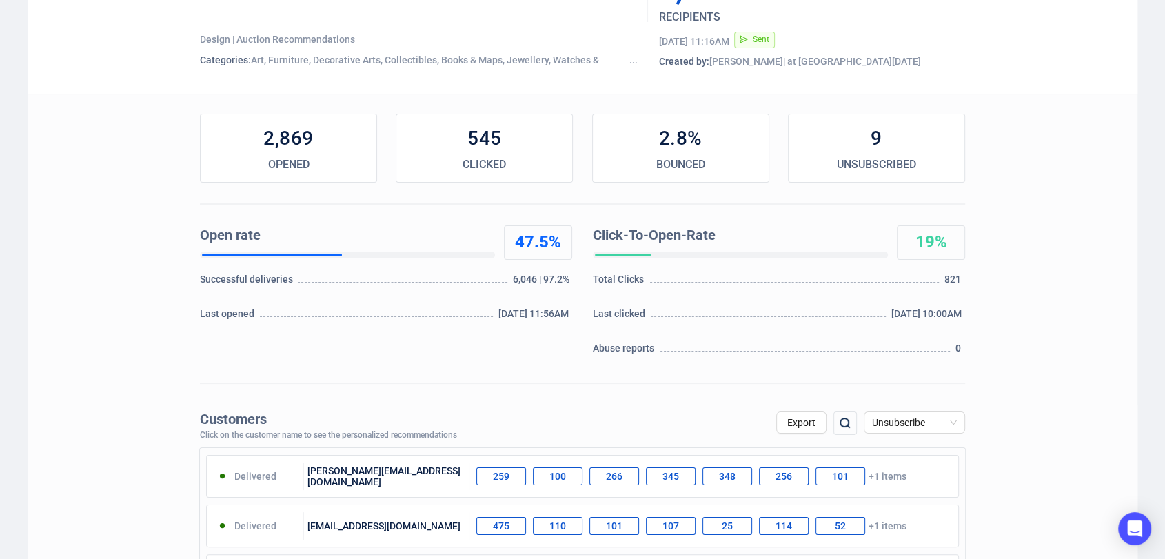
scroll to position [0, 0]
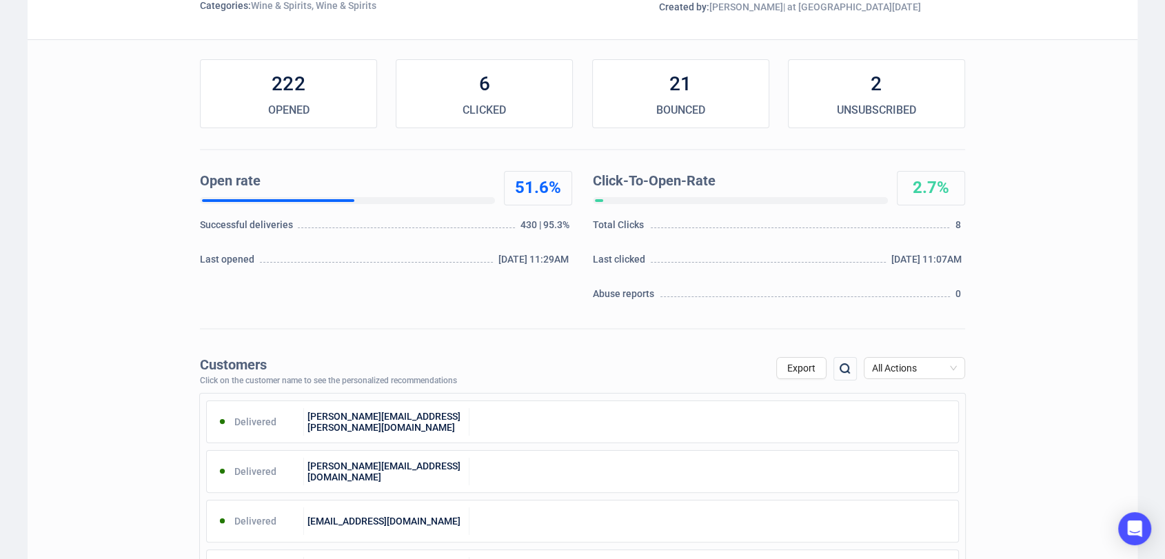
scroll to position [178, 0]
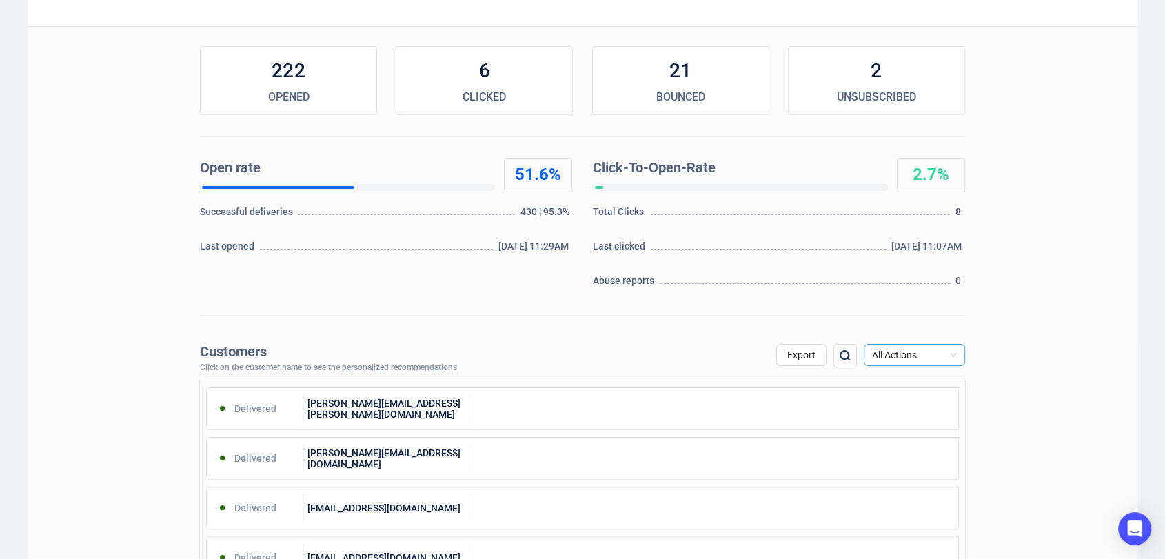
click at [900, 345] on span "All Actions" at bounding box center [914, 355] width 85 height 21
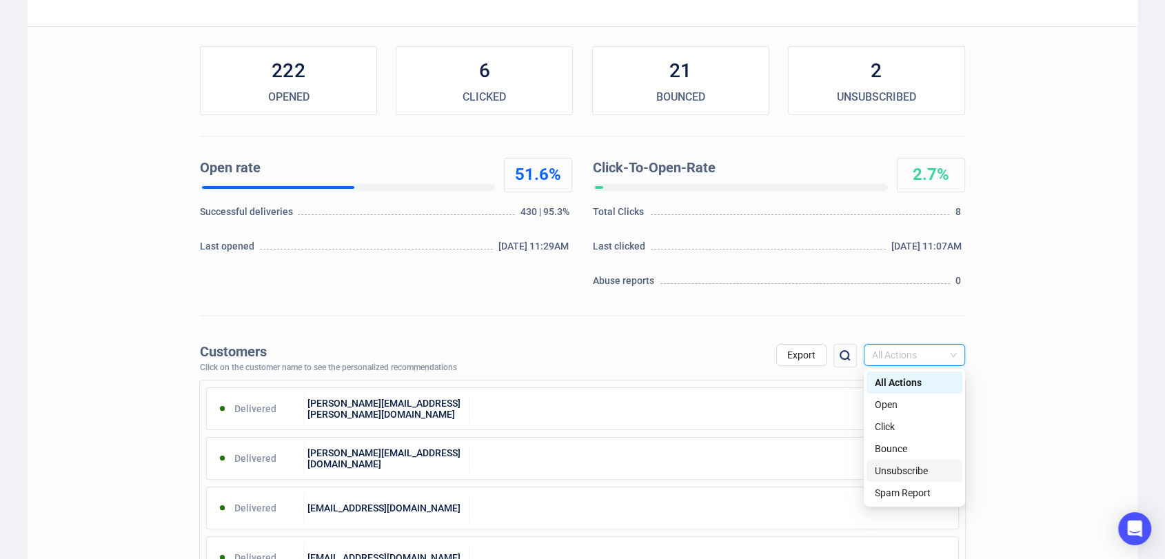
click at [904, 470] on div "Unsubscribe" at bounding box center [914, 470] width 79 height 15
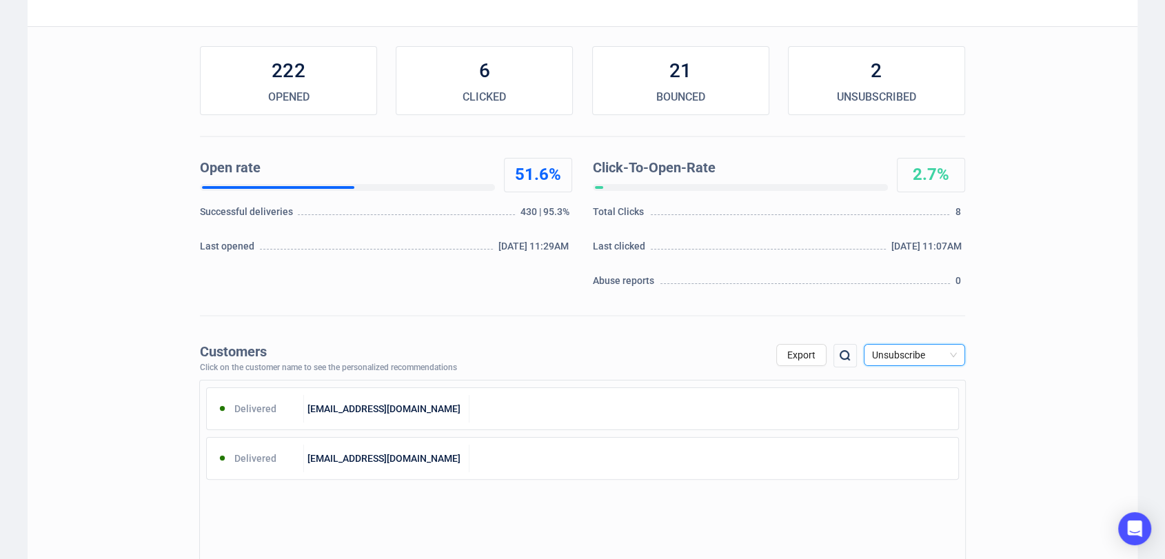
scroll to position [0, 0]
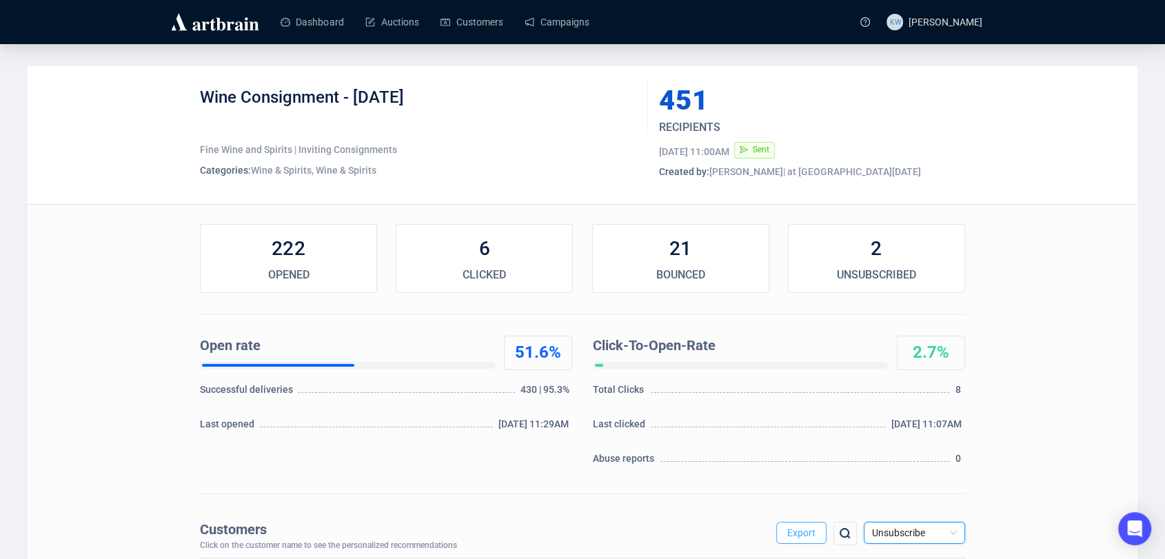
click at [804, 533] on span "Export" at bounding box center [801, 532] width 28 height 11
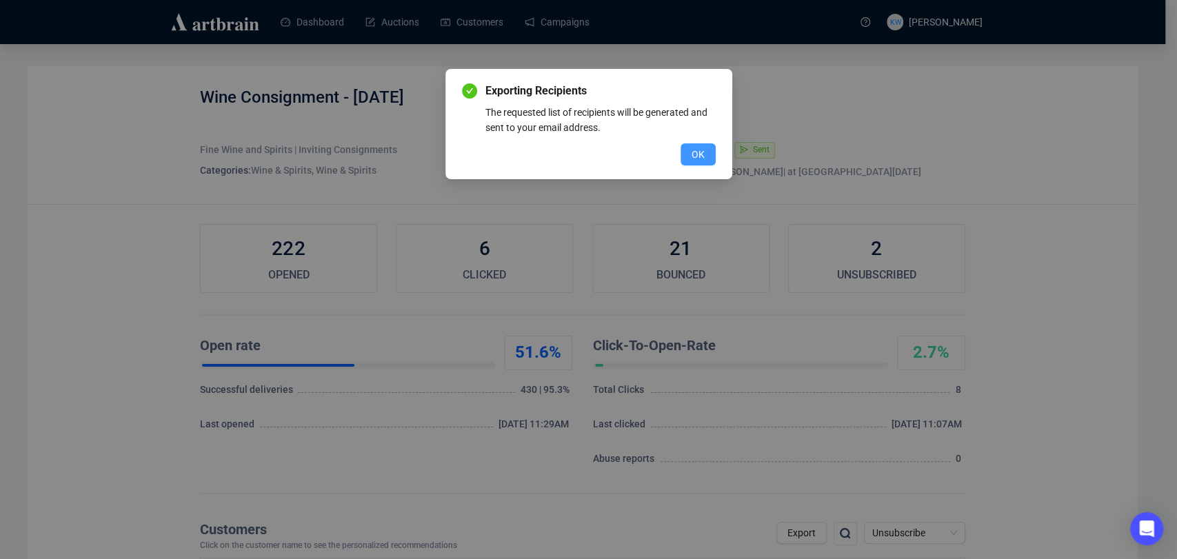
click at [709, 150] on button "OK" at bounding box center [697, 154] width 35 height 22
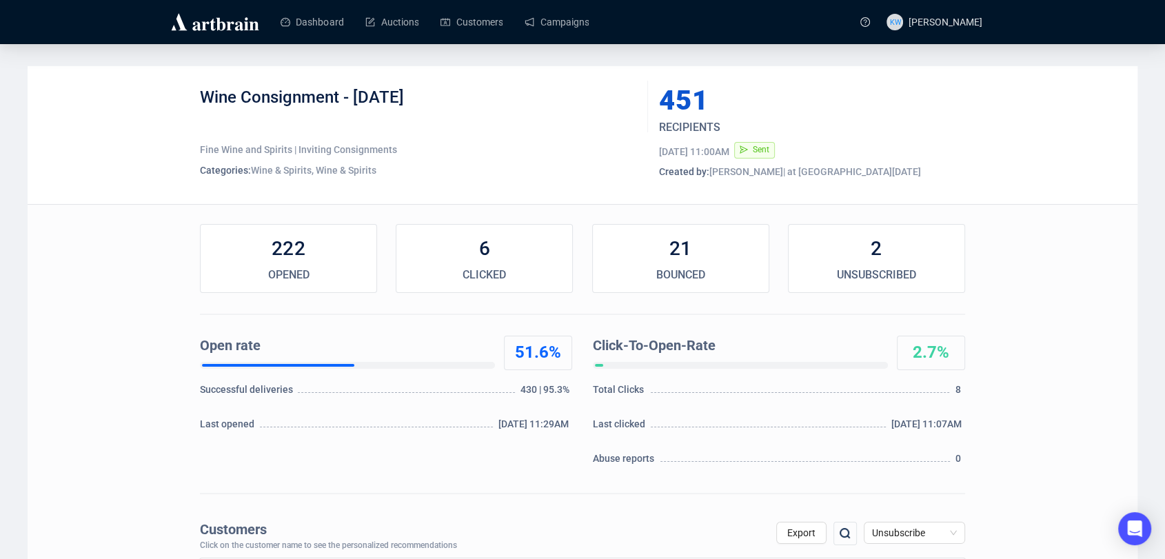
drag, startPoint x: 466, startPoint y: 93, endPoint x: 136, endPoint y: 103, distance: 329.7
click at [136, 103] on div "Wine Consignment - [DATE] Fine Wine and Spirits | Inviting Consignments Categor…" at bounding box center [583, 135] width 1110 height 138
copy div "Wine Consignment - [DATE]"
